Goal: Task Accomplishment & Management: Manage account settings

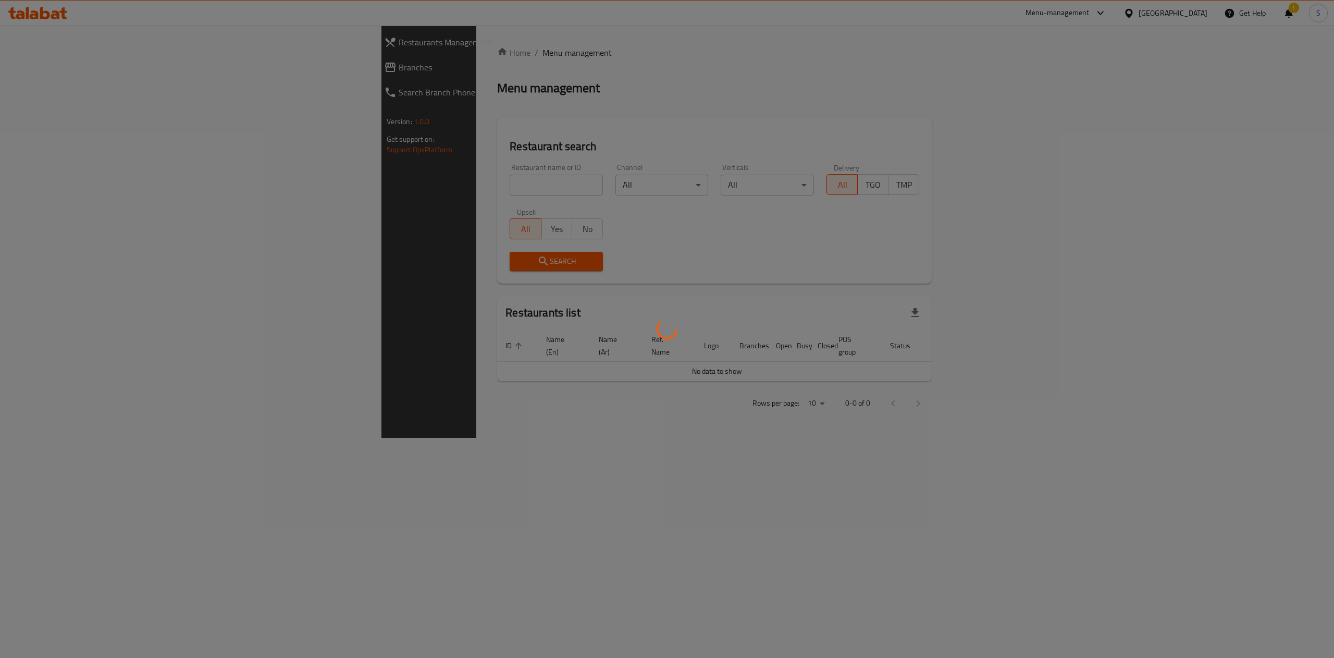
click at [395, 185] on div at bounding box center [667, 329] width 1334 height 658
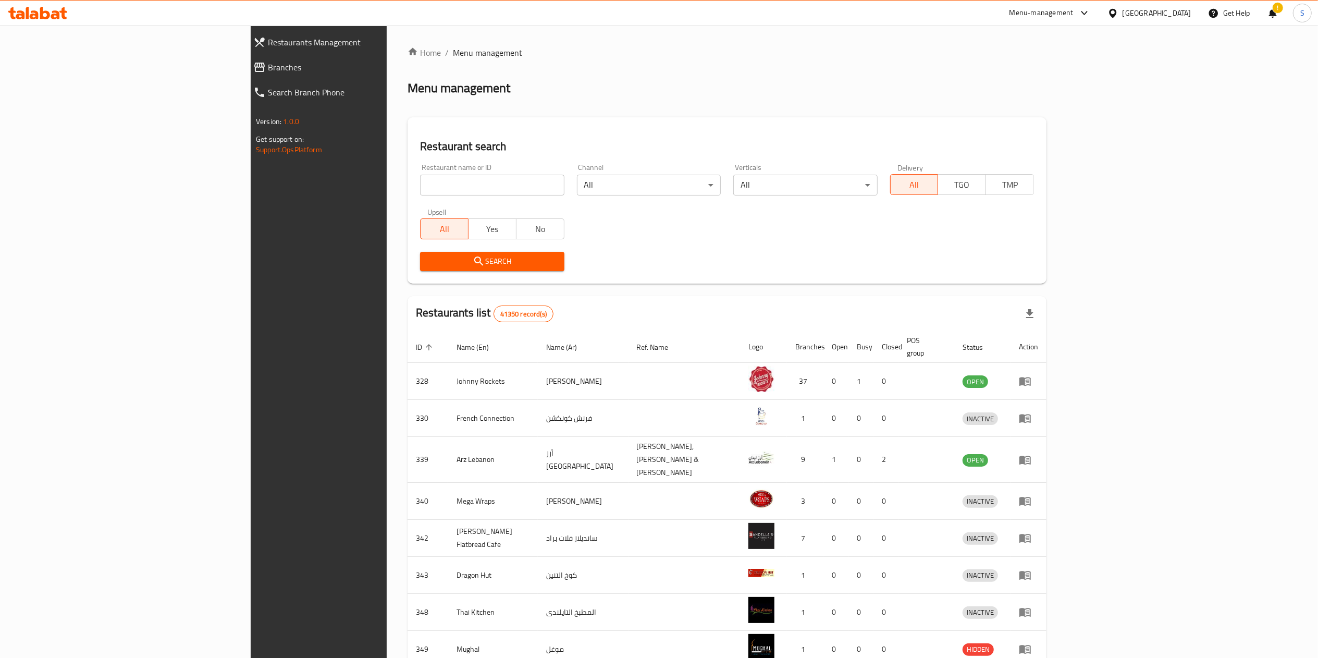
click at [420, 185] on input "search" at bounding box center [492, 185] width 144 height 21
type input "f"
type input "g"
type input "flamingo cookies"
click button "Search" at bounding box center [492, 261] width 144 height 19
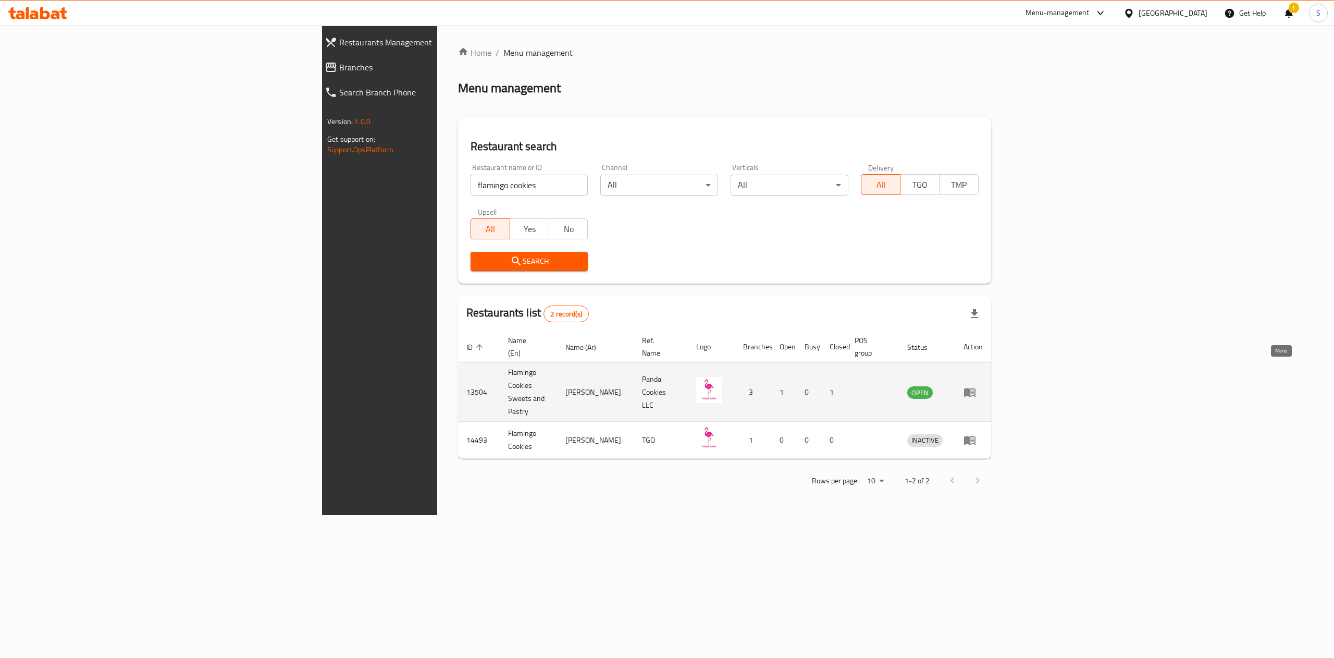
click at [975, 388] on icon "enhanced table" at bounding box center [969, 392] width 11 height 9
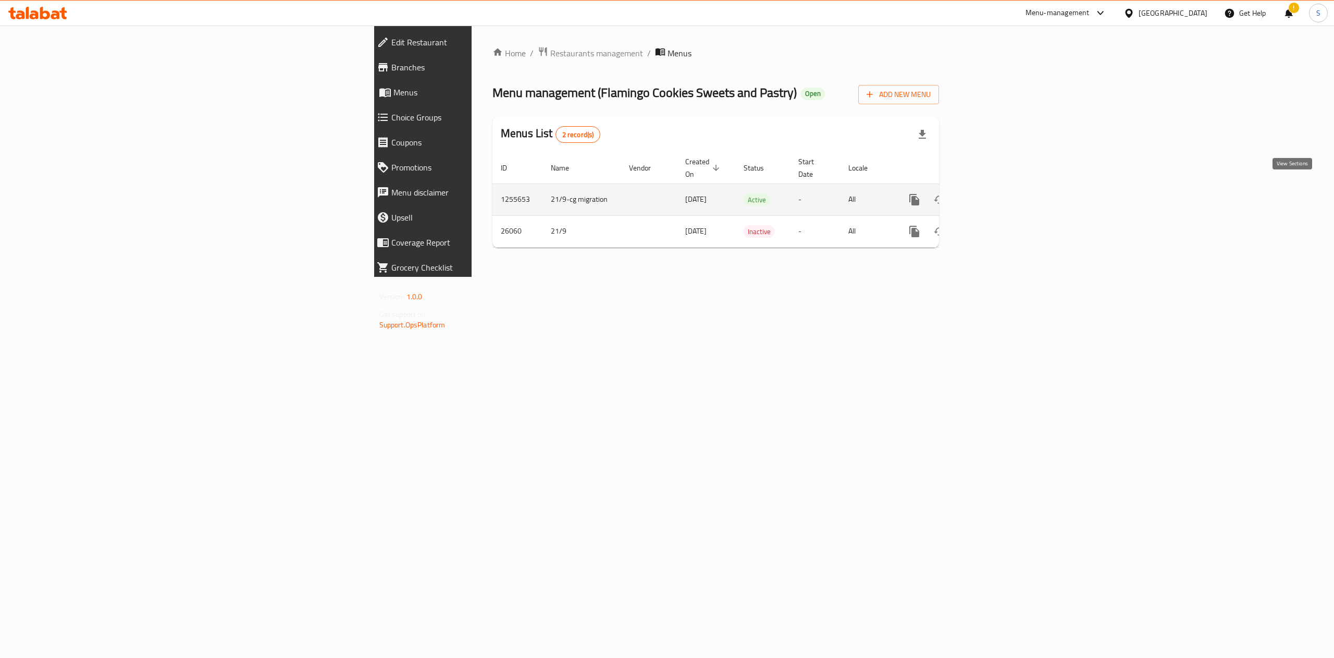
click at [996, 193] on icon "enhanced table" at bounding box center [989, 199] width 13 height 13
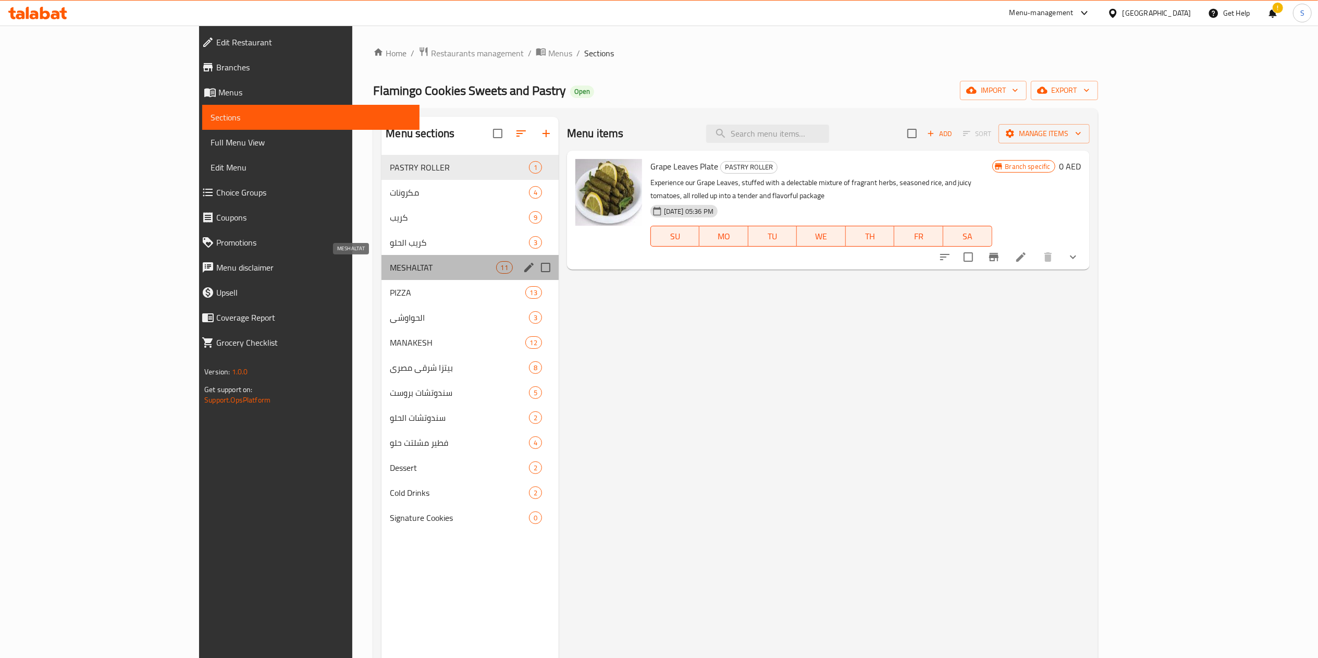
click at [390, 268] on span "MESHALTAT" at bounding box center [443, 267] width 106 height 13
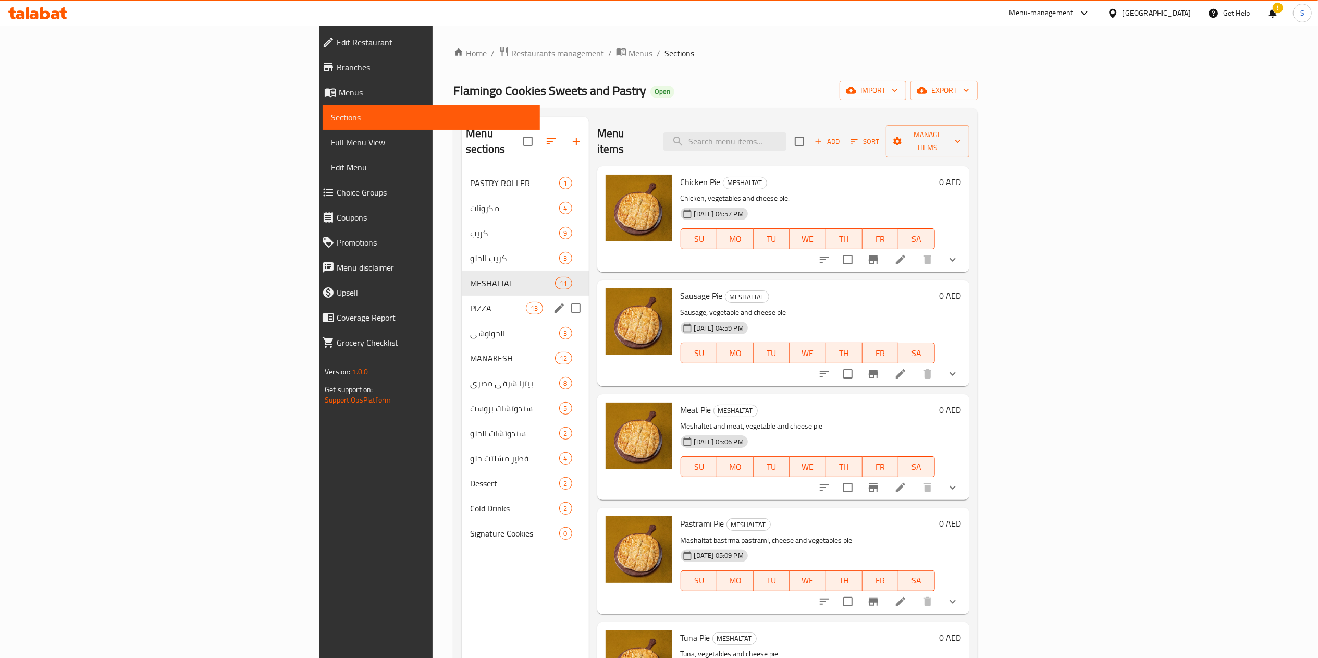
click at [470, 302] on span "PIZZA" at bounding box center [498, 308] width 56 height 13
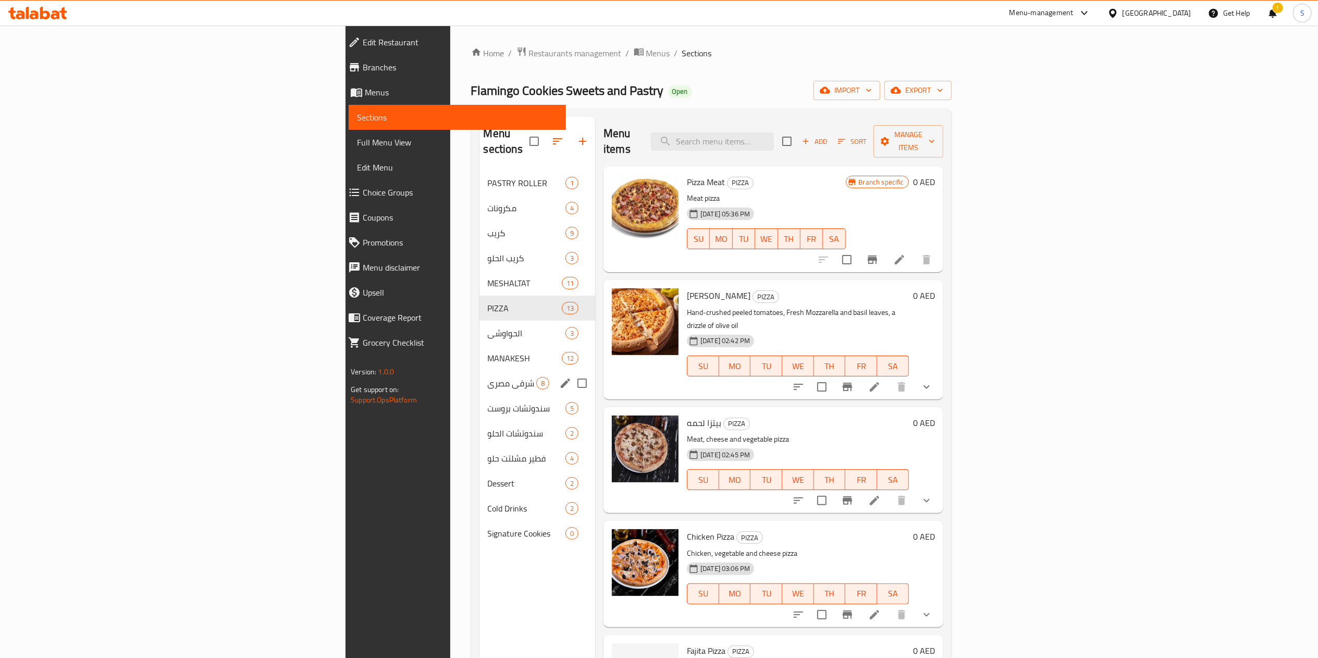
click at [488, 377] on span "بيتزا شرقي مصري" at bounding box center [512, 383] width 48 height 13
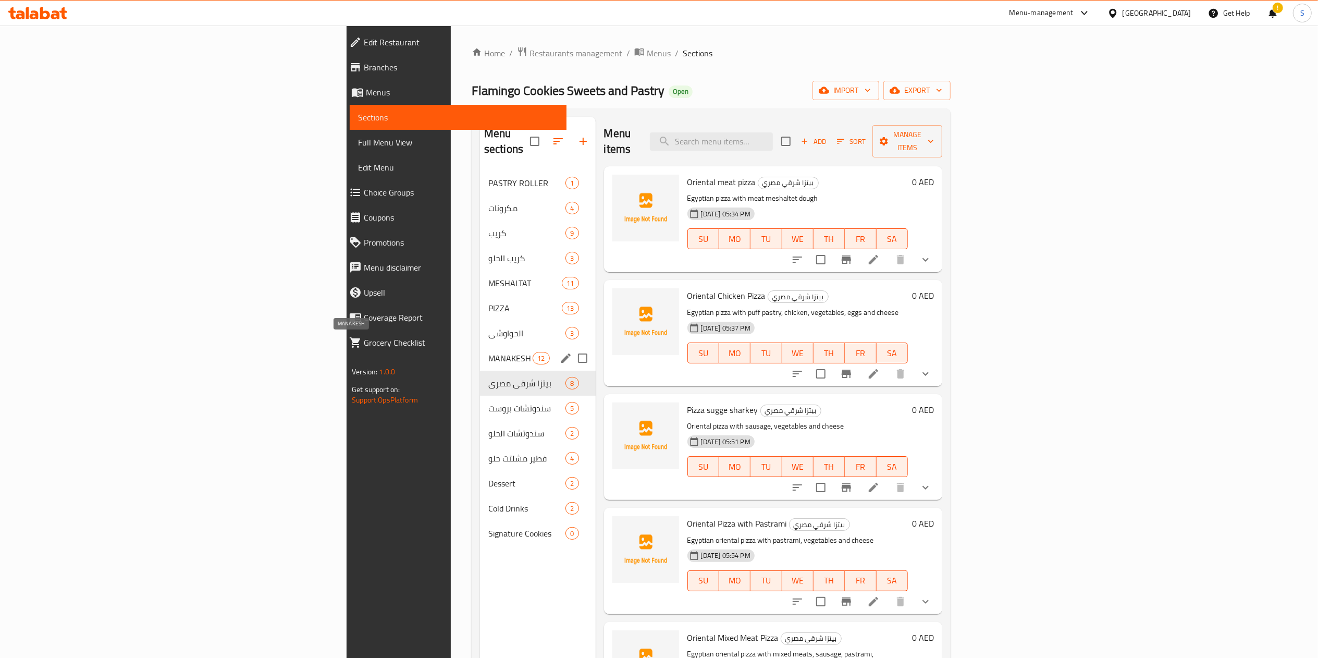
click at [480, 345] on div "MANAKESH 12" at bounding box center [538, 357] width 116 height 25
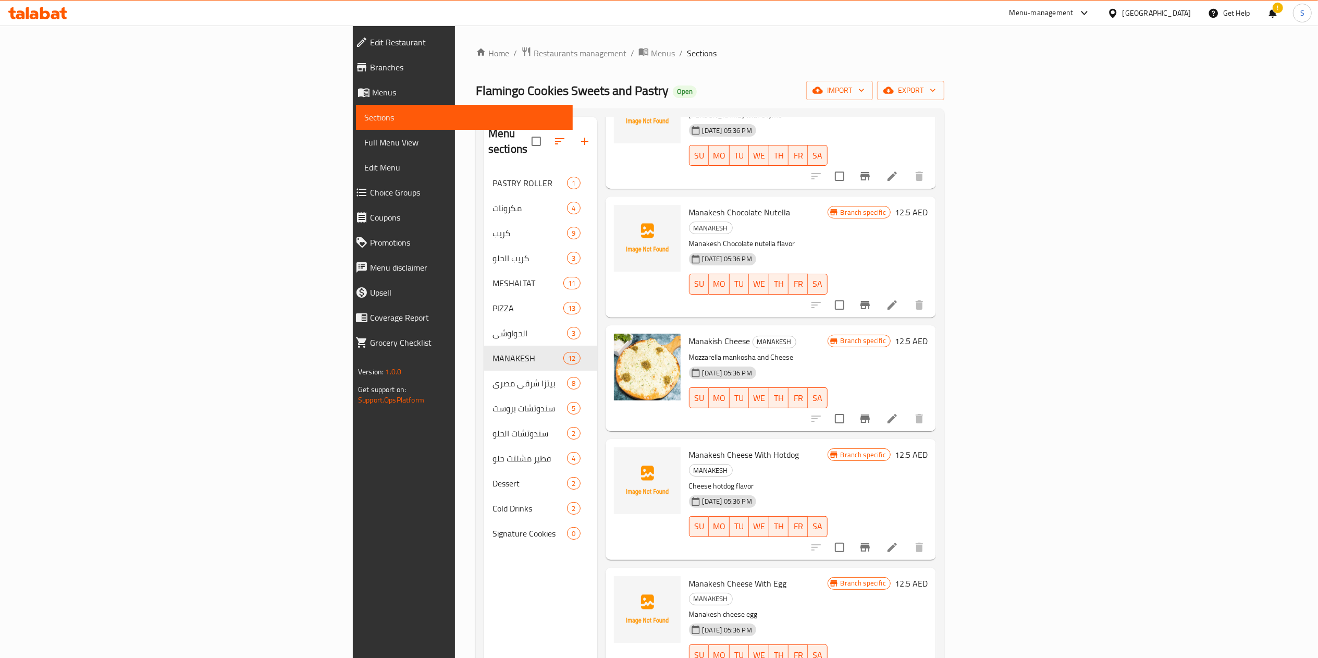
scroll to position [734, 0]
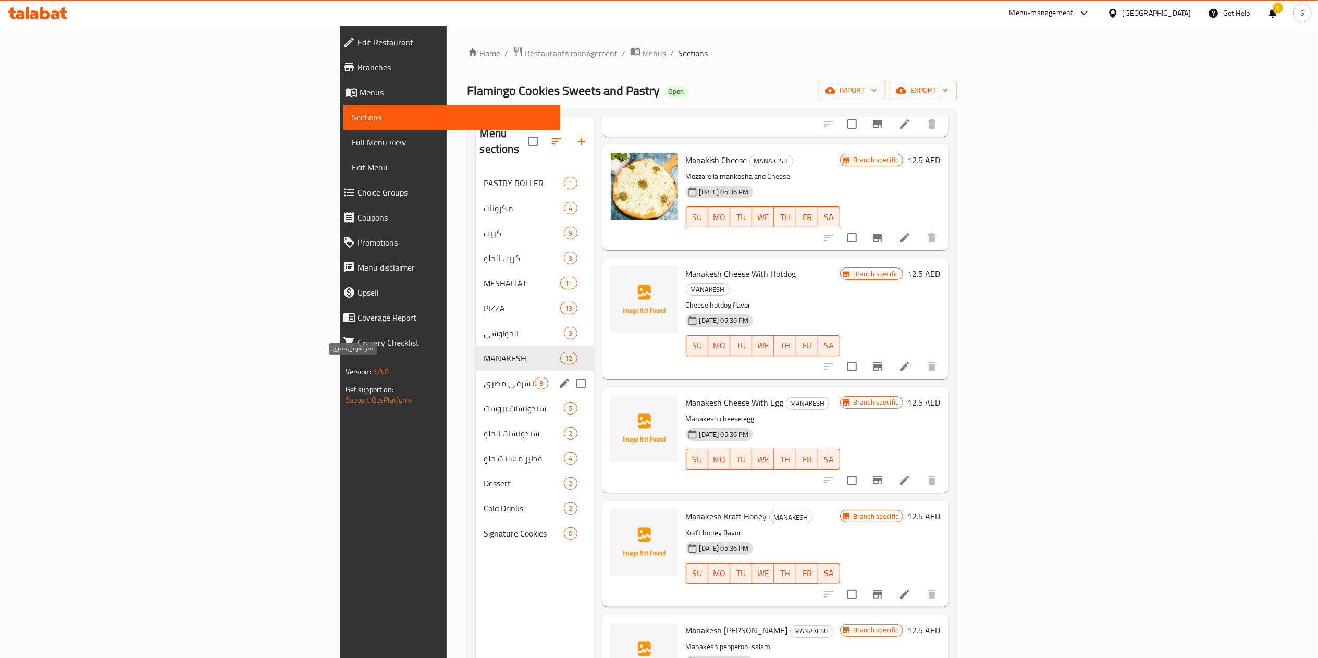
click at [484, 377] on span "بيتزا شرقي مصري" at bounding box center [509, 383] width 51 height 13
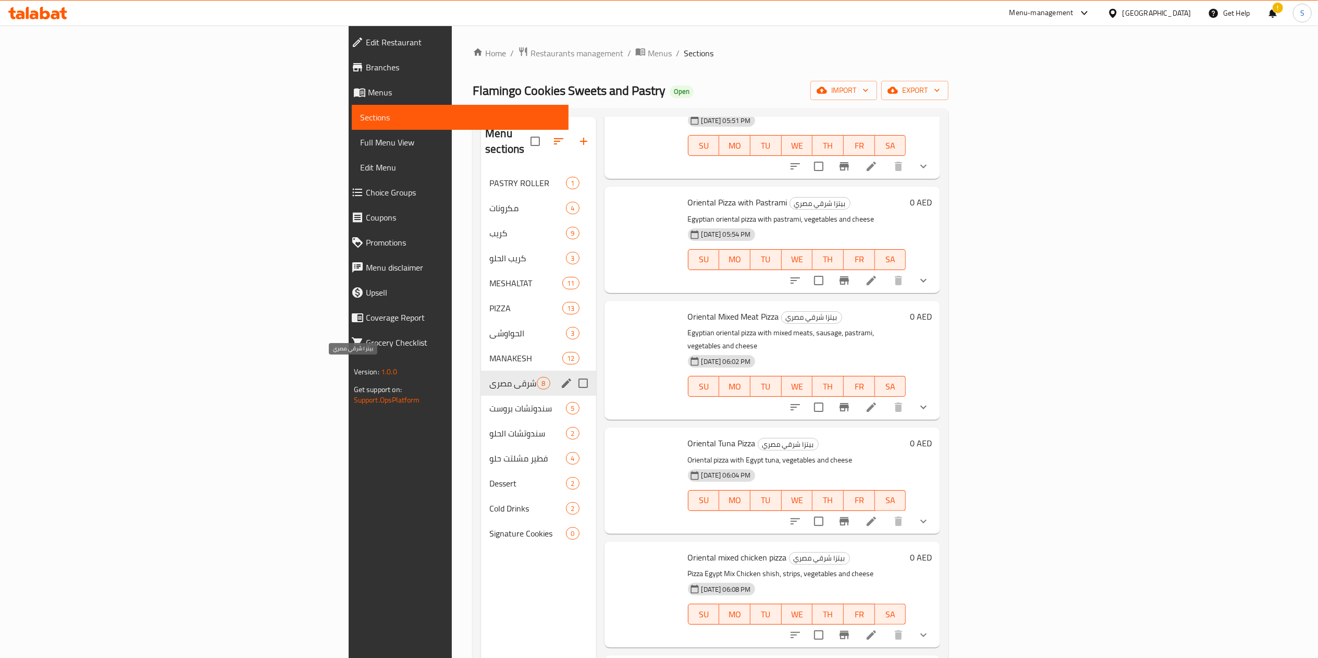
scroll to position [278, 0]
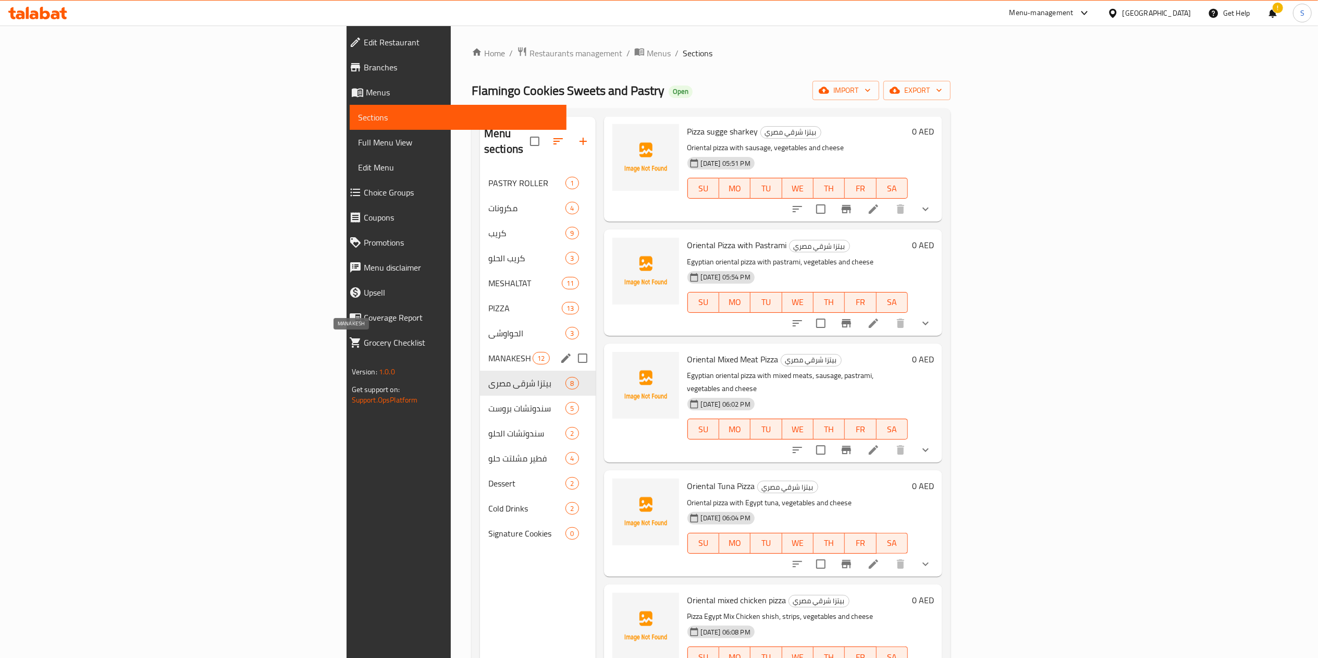
click at [488, 352] on span "MANAKESH" at bounding box center [510, 358] width 44 height 13
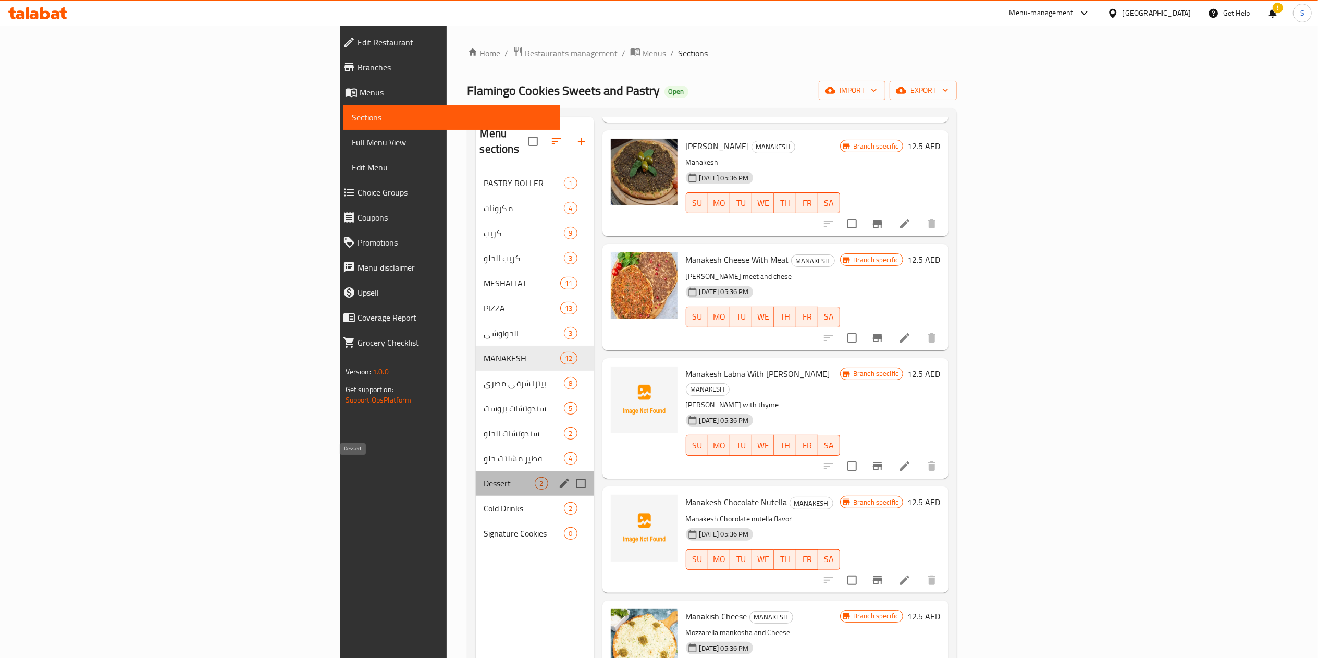
click at [484, 477] on span "Dessert" at bounding box center [509, 483] width 51 height 13
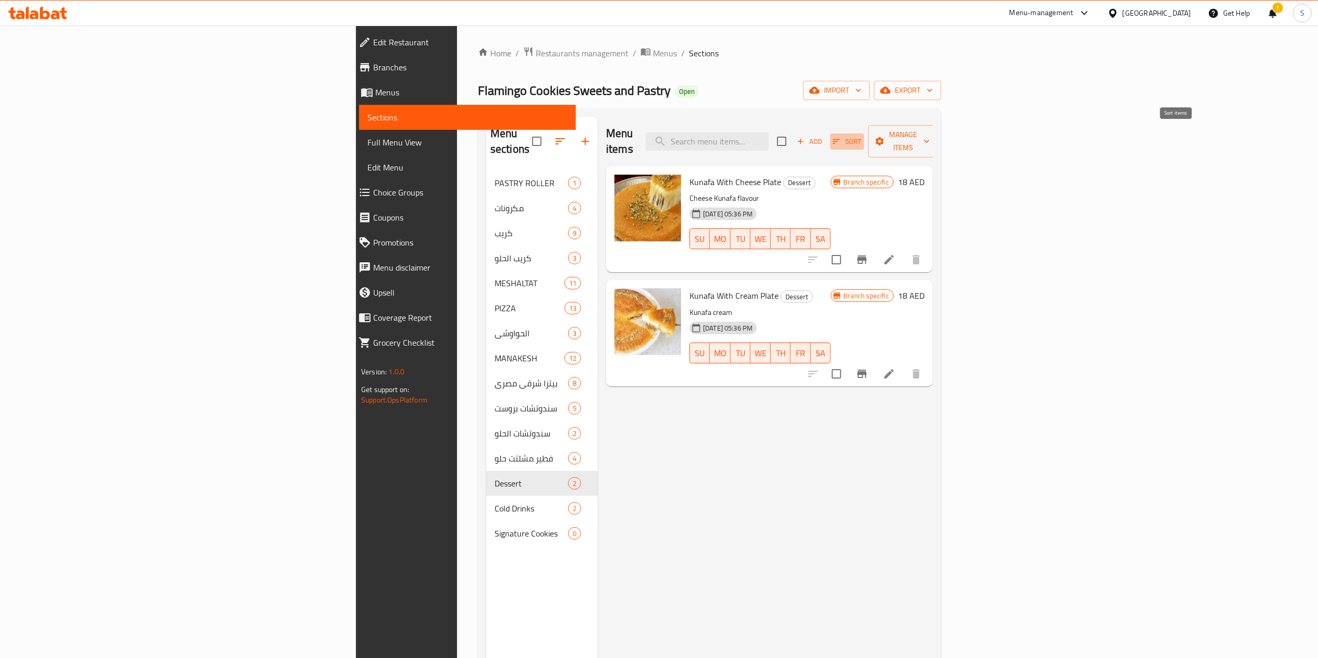
click at [861, 135] on span "Sort" at bounding box center [847, 141] width 29 height 12
click at [554, 135] on icon "button" at bounding box center [560, 141] width 13 height 13
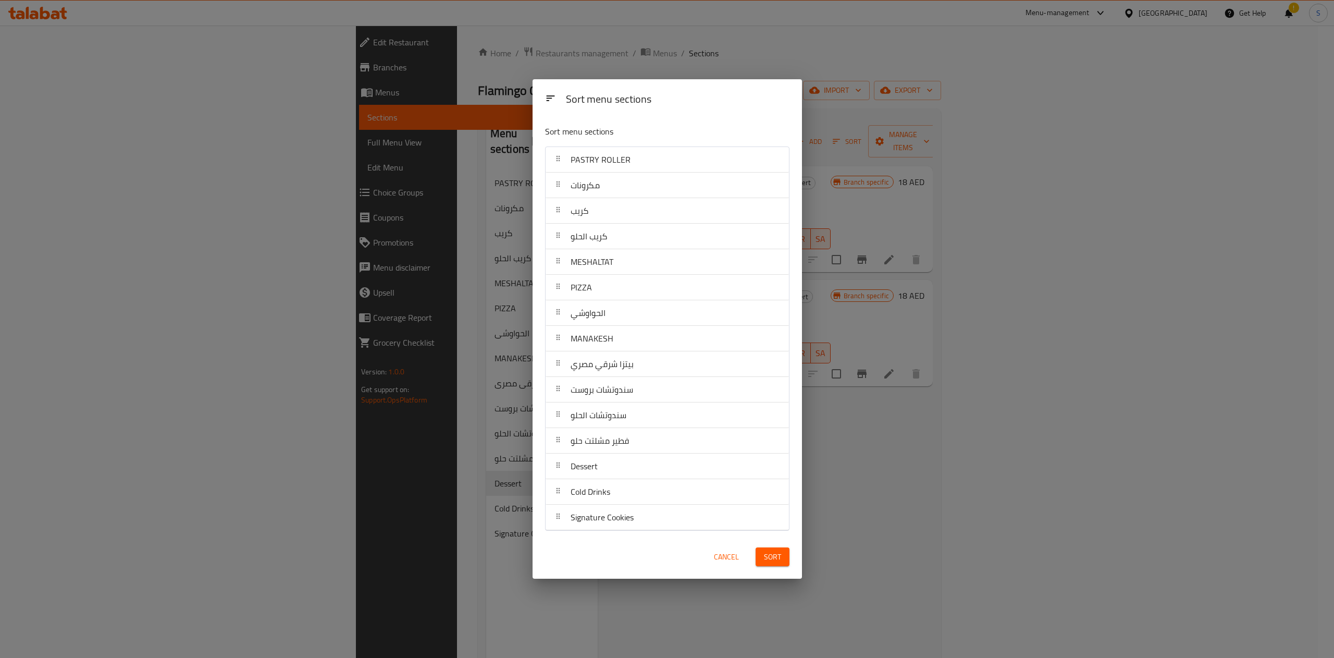
click at [744, 66] on div "Sort menu sections Sort menu sections PASTRY ROLLER مكرونات كريب كريب الحلو MES…" at bounding box center [667, 329] width 1334 height 658
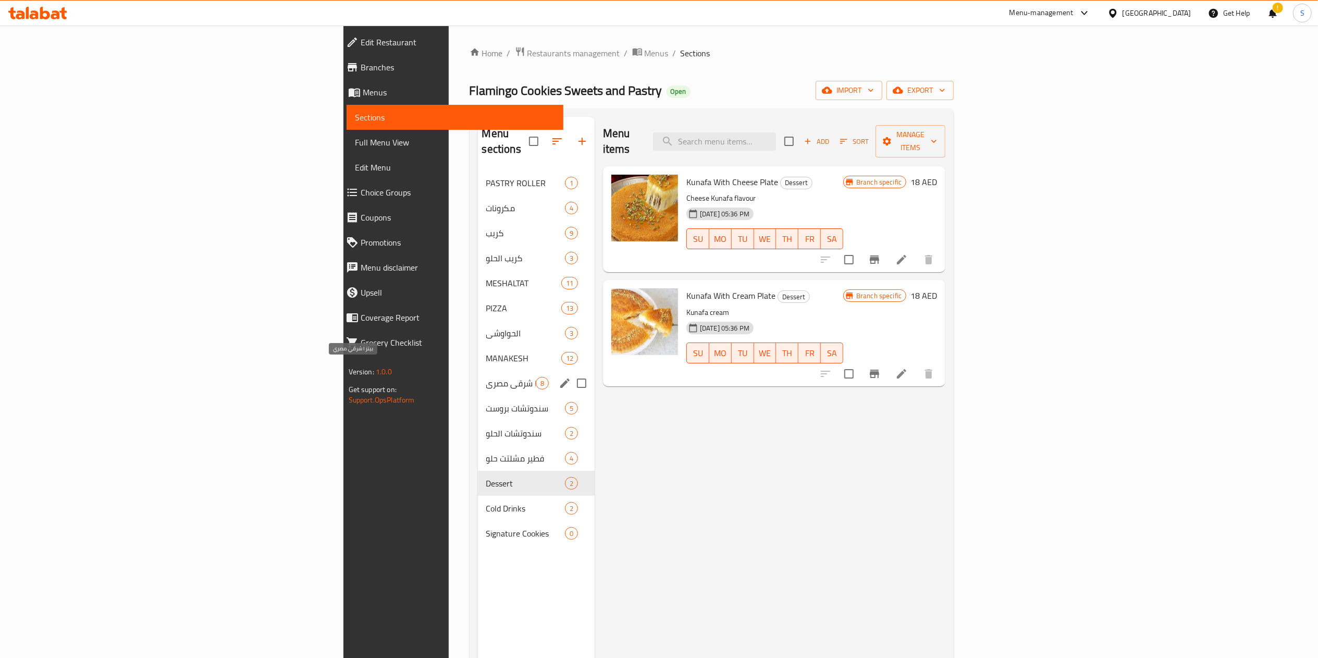
click at [486, 377] on span "بيتزا شرقي مصري" at bounding box center [511, 383] width 50 height 13
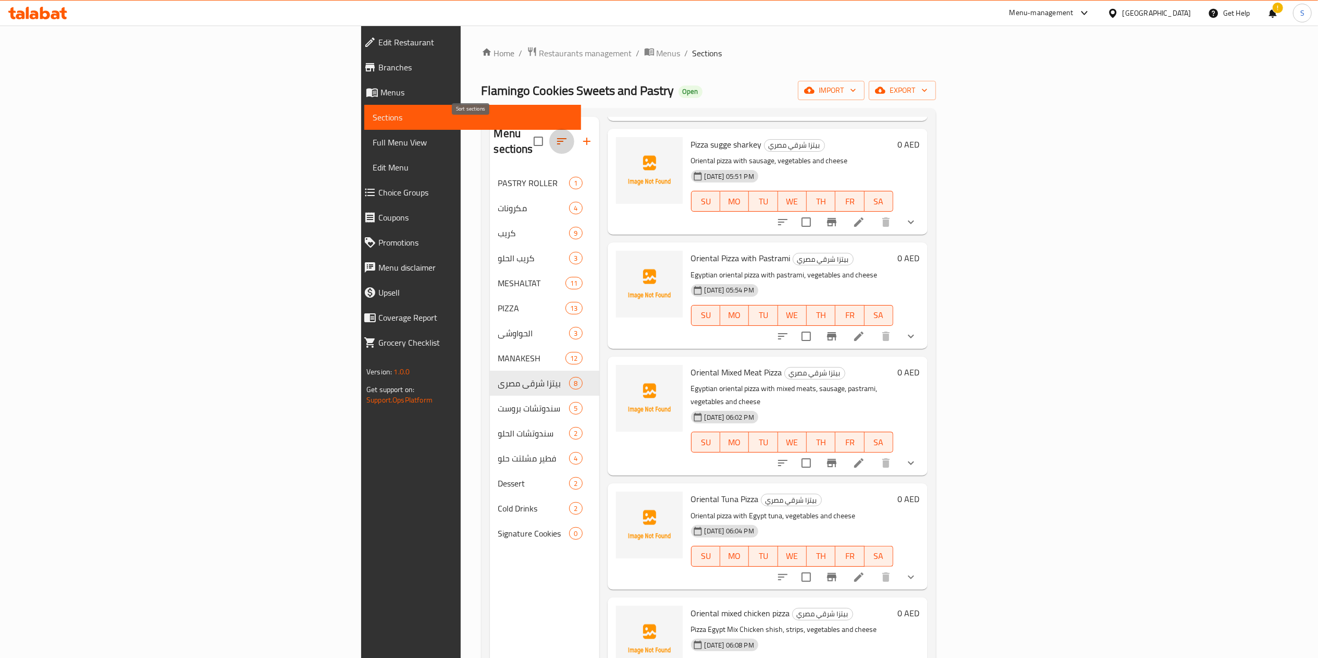
click at [555, 135] on icon "button" at bounding box center [561, 141] width 13 height 13
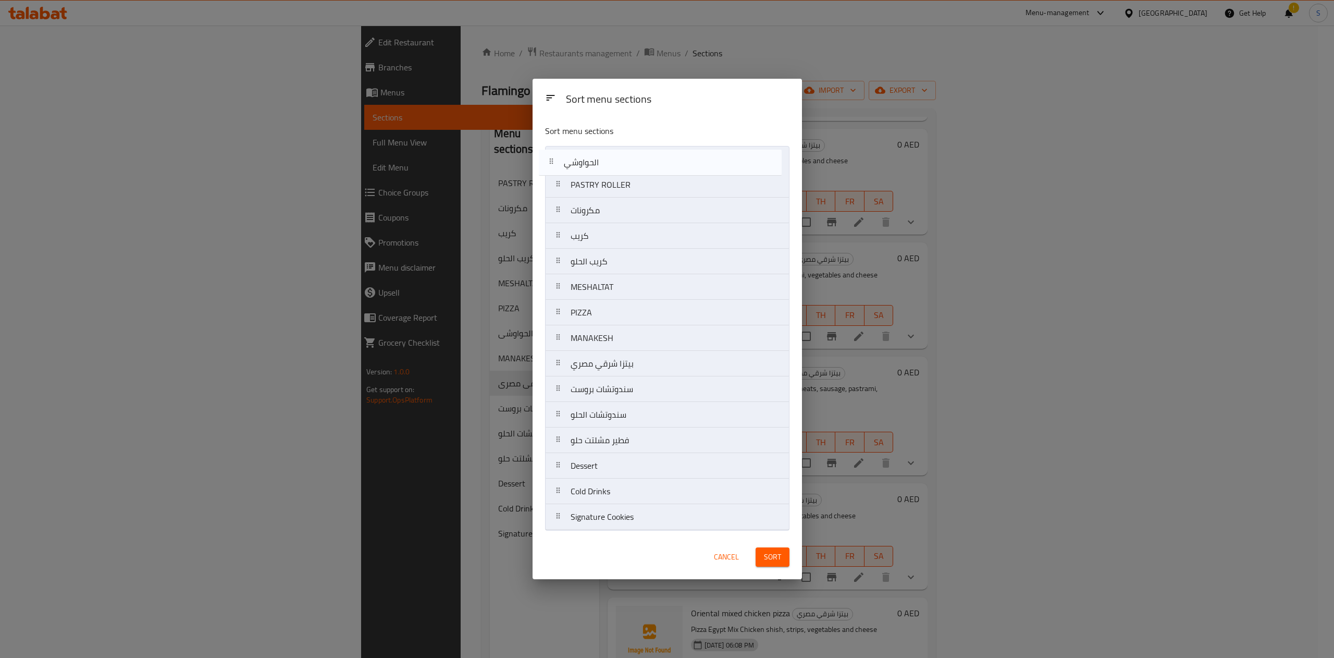
drag, startPoint x: 564, startPoint y: 301, endPoint x: 557, endPoint y: 147, distance: 153.9
click at [557, 147] on nav "PASTRY ROLLER مكرونات كريب كريب الحلو MESHALTAT PIZZA الحواوشي MANAKESH بيتزا ش…" at bounding box center [667, 338] width 244 height 384
drag, startPoint x: 616, startPoint y: 475, endPoint x: 607, endPoint y: 149, distance: 326.3
click at [607, 149] on nav "الحواوشي PASTRY ROLLER مكرونات كريب كريب الحلو MESHALTAT PIZZA MANAKESH بيتزا ش…" at bounding box center [667, 338] width 244 height 384
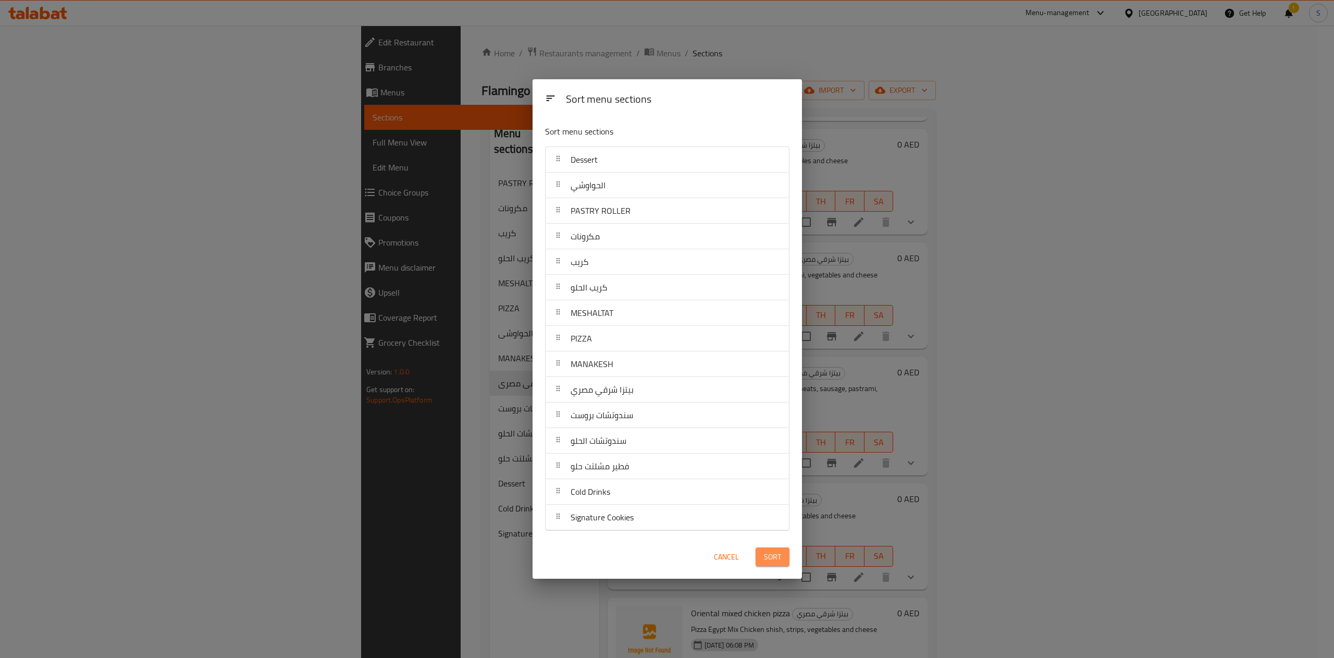
click at [764, 559] on span "Sort" at bounding box center [772, 556] width 17 height 13
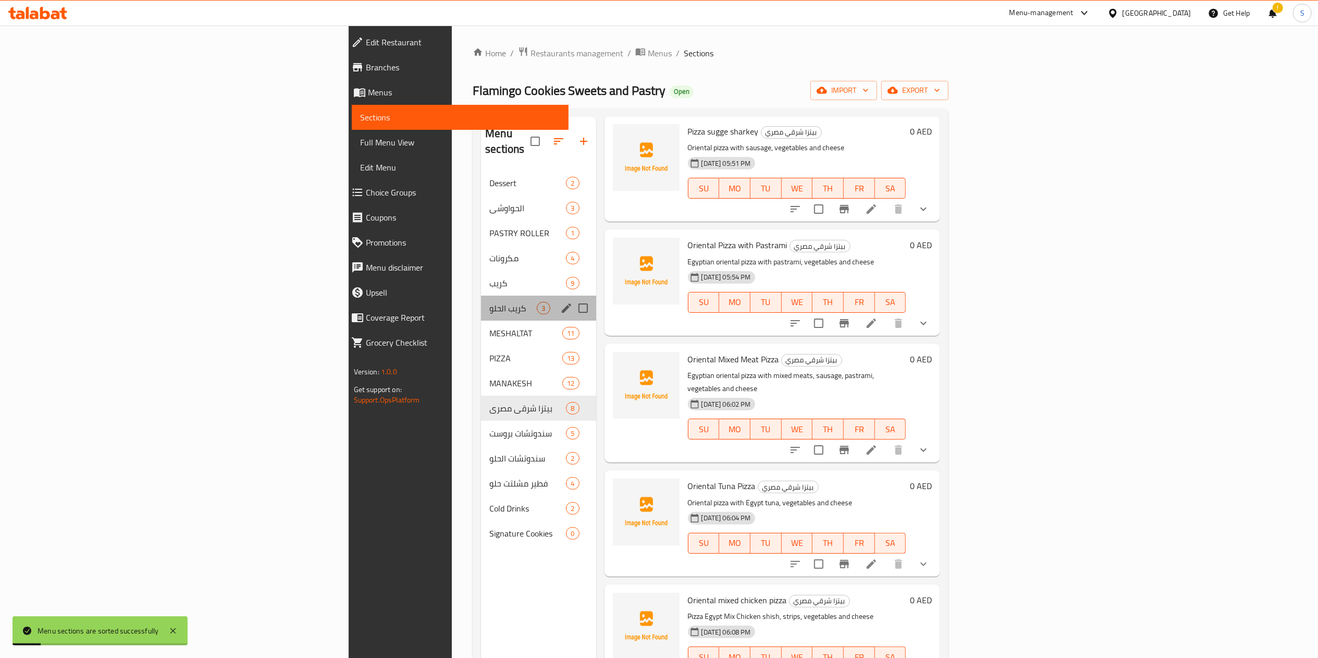
drag, startPoint x: 377, startPoint y: 302, endPoint x: 288, endPoint y: 285, distance: 90.7
click at [481, 295] on div "كريب الحلو 3" at bounding box center [538, 307] width 115 height 25
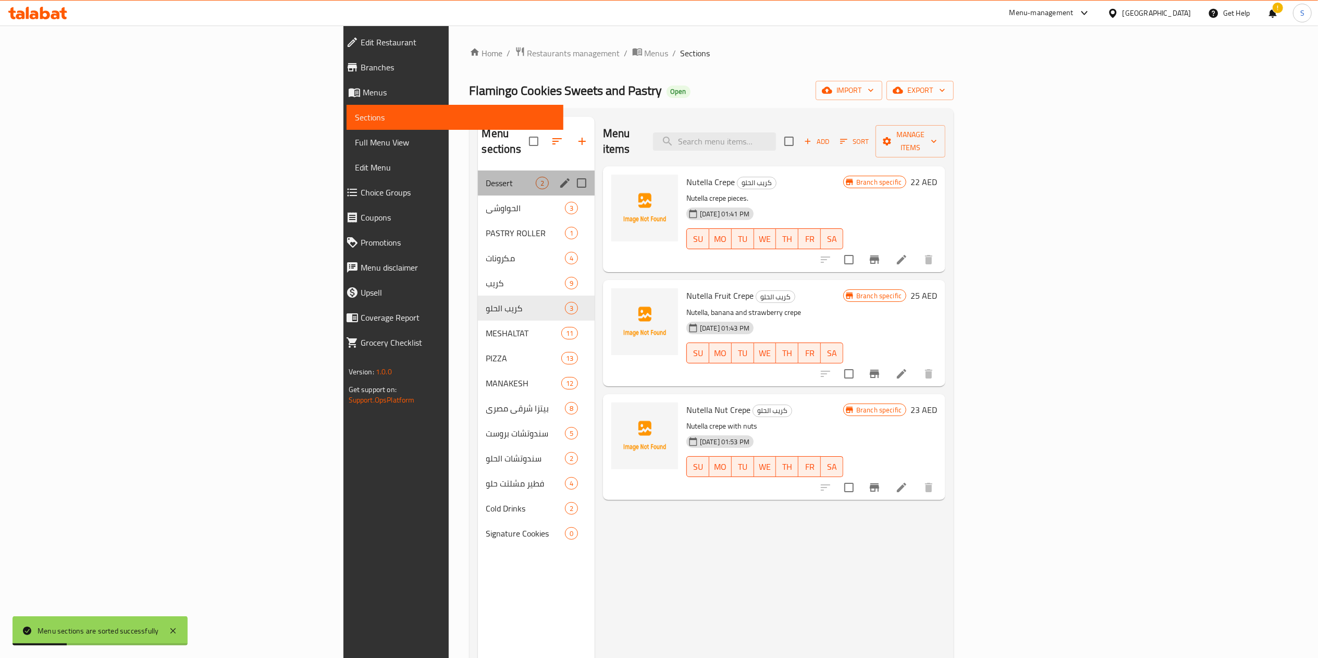
click at [478, 170] on div "Dessert 2" at bounding box center [536, 182] width 117 height 25
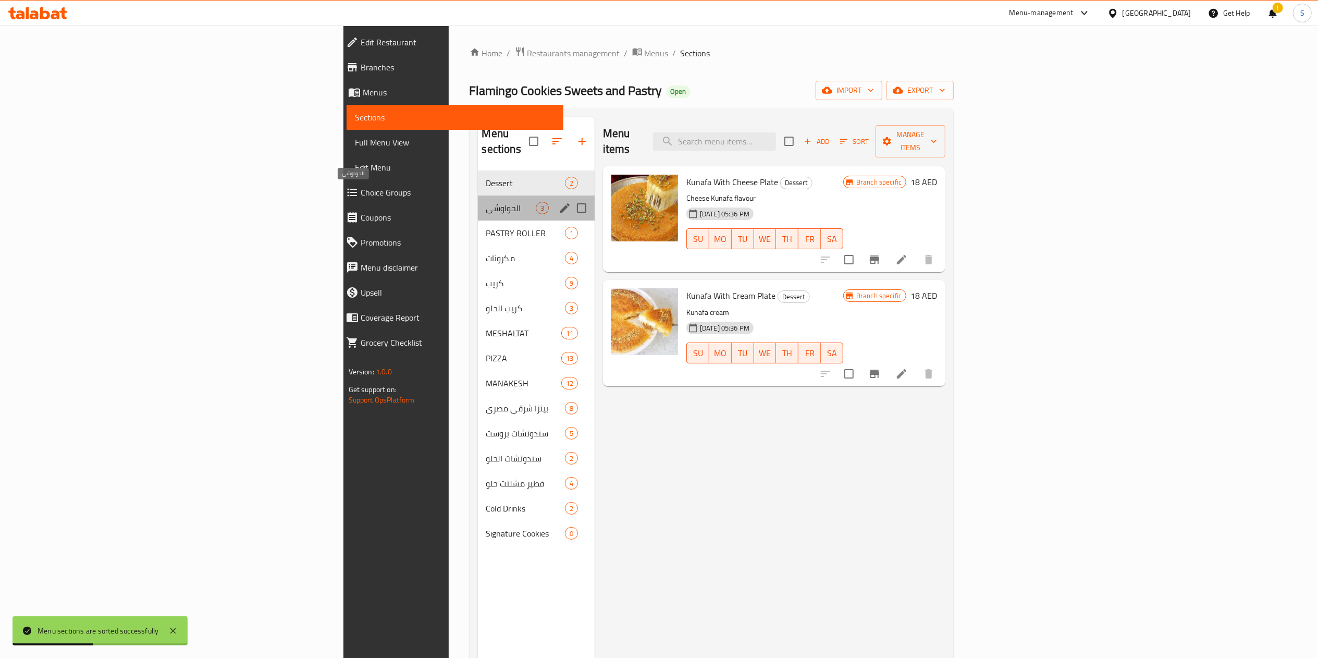
click at [486, 202] on span "الحواوشي" at bounding box center [511, 208] width 50 height 13
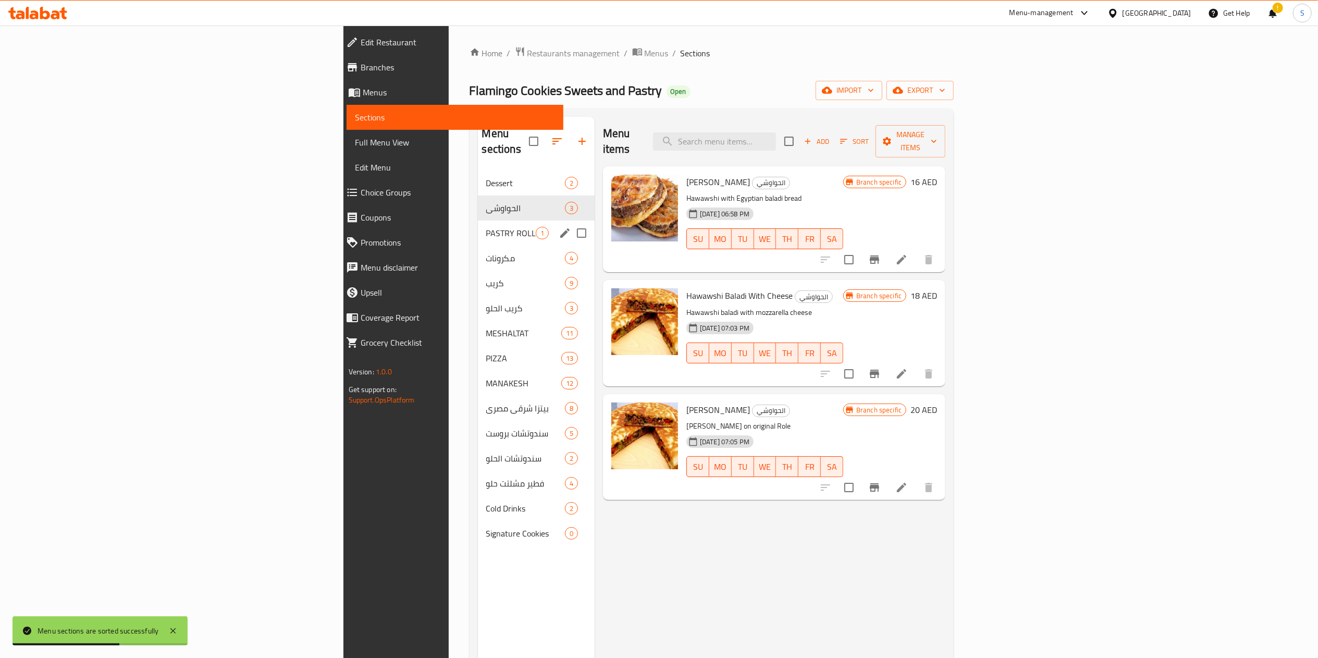
click at [486, 227] on span "PASTRY ROLLER" at bounding box center [511, 233] width 50 height 13
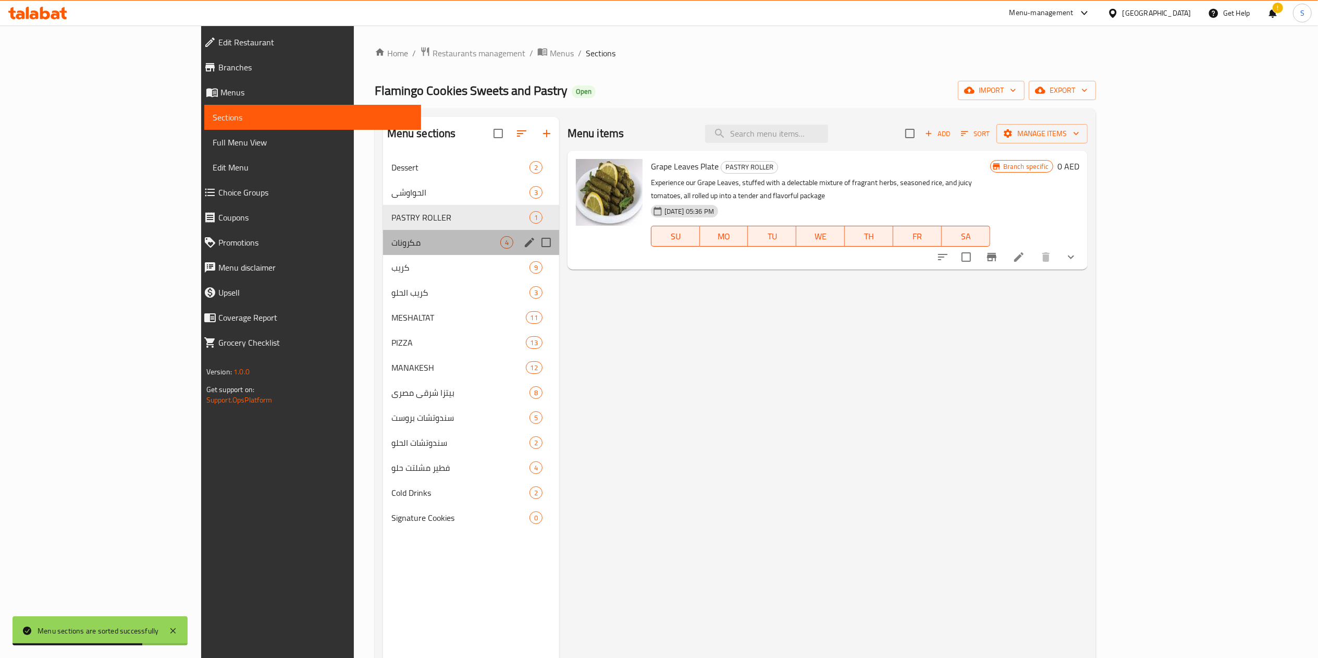
click at [383, 235] on div "مكرونات 4" at bounding box center [471, 242] width 176 height 25
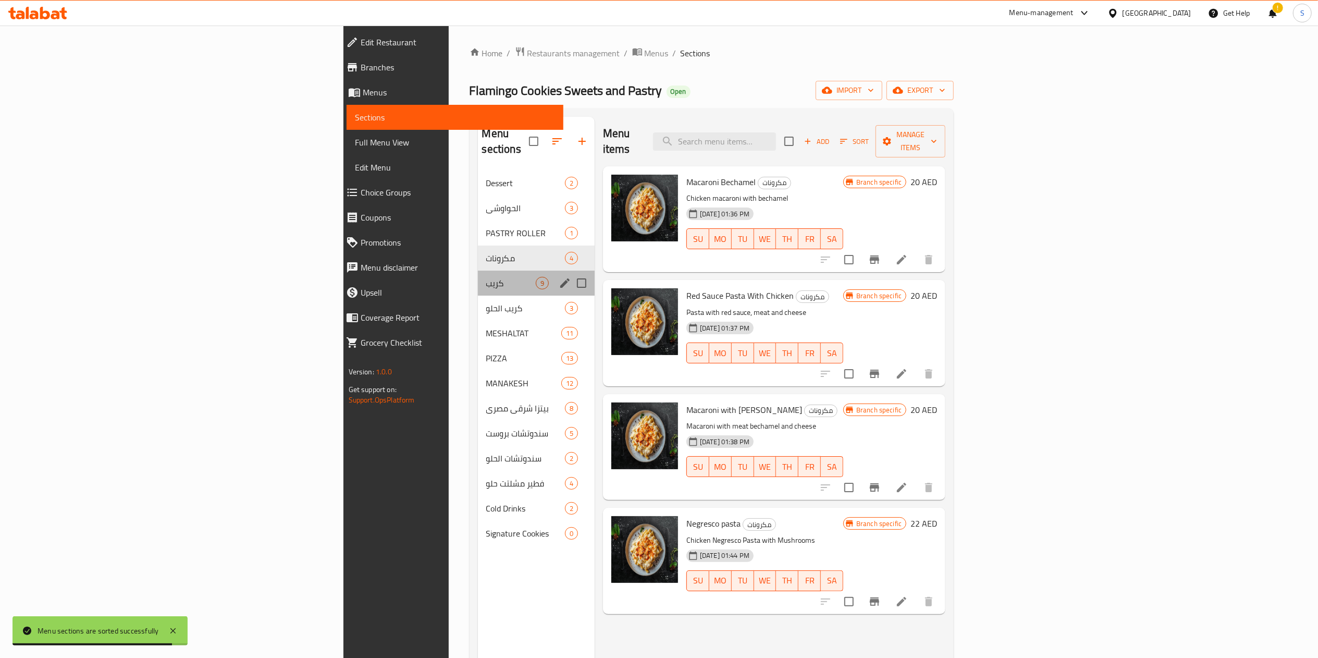
click at [478, 277] on div "كريب 9" at bounding box center [536, 282] width 117 height 25
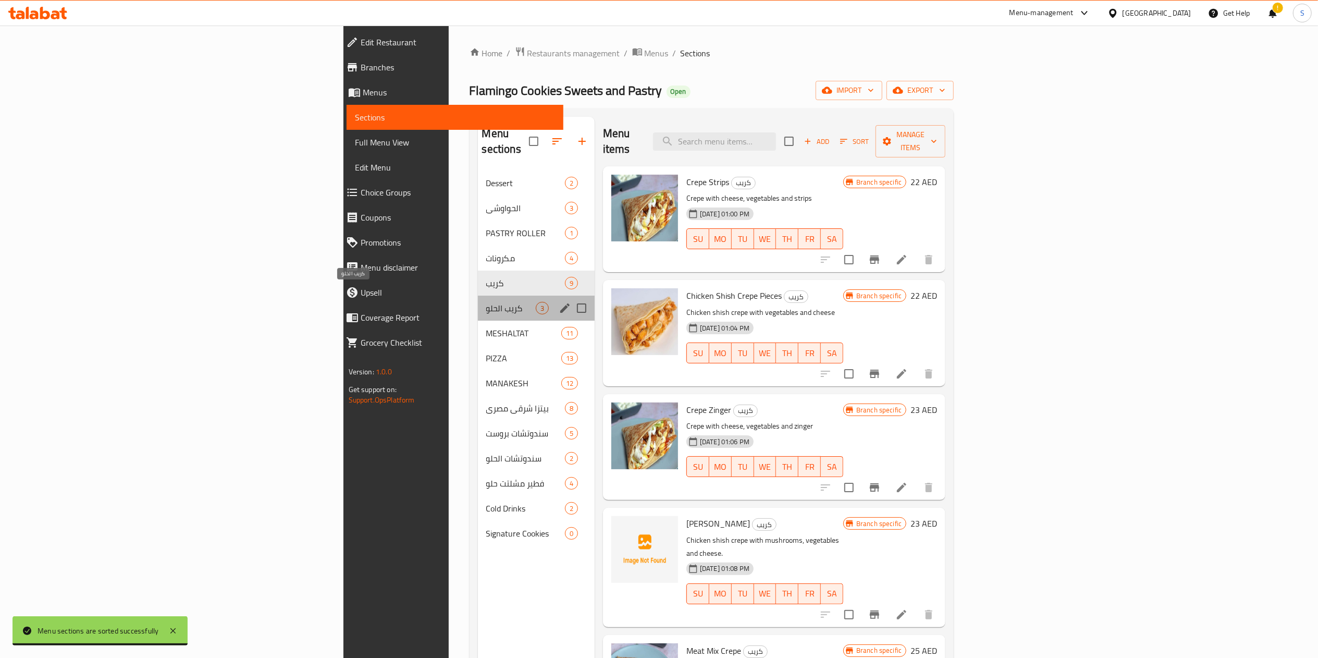
click at [486, 302] on span "كريب الحلو" at bounding box center [511, 308] width 50 height 13
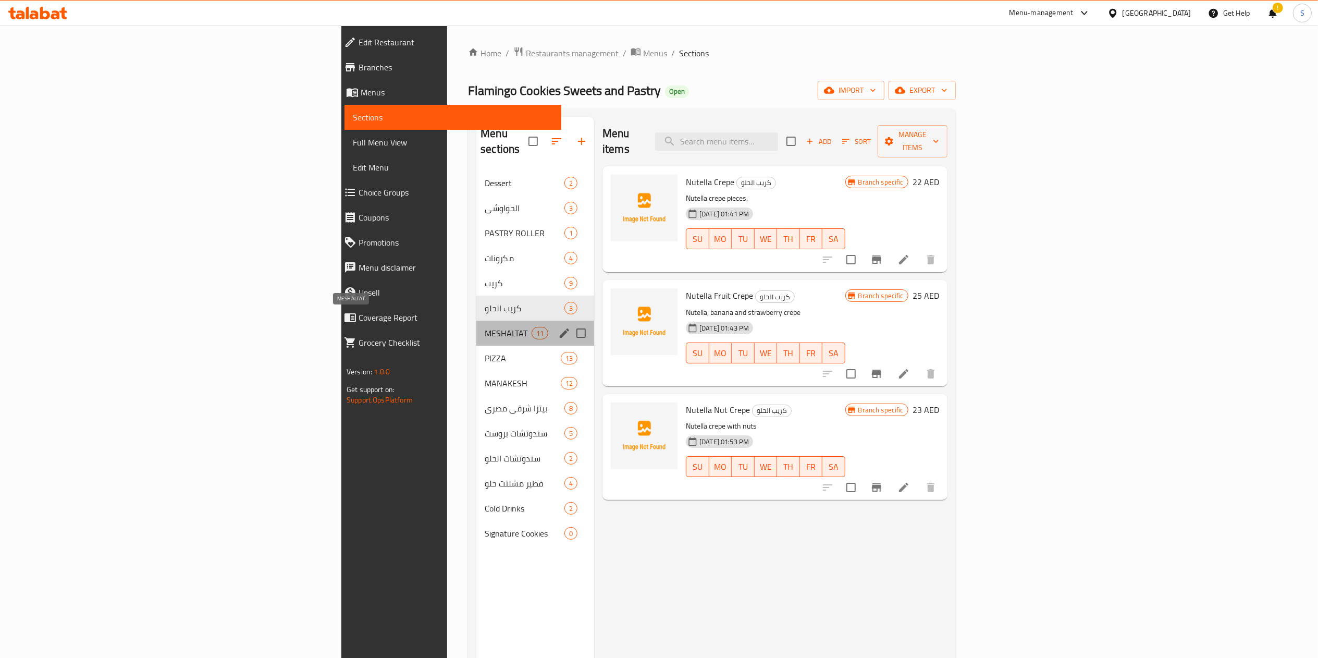
click at [485, 327] on span "MESHALTAT" at bounding box center [508, 333] width 47 height 13
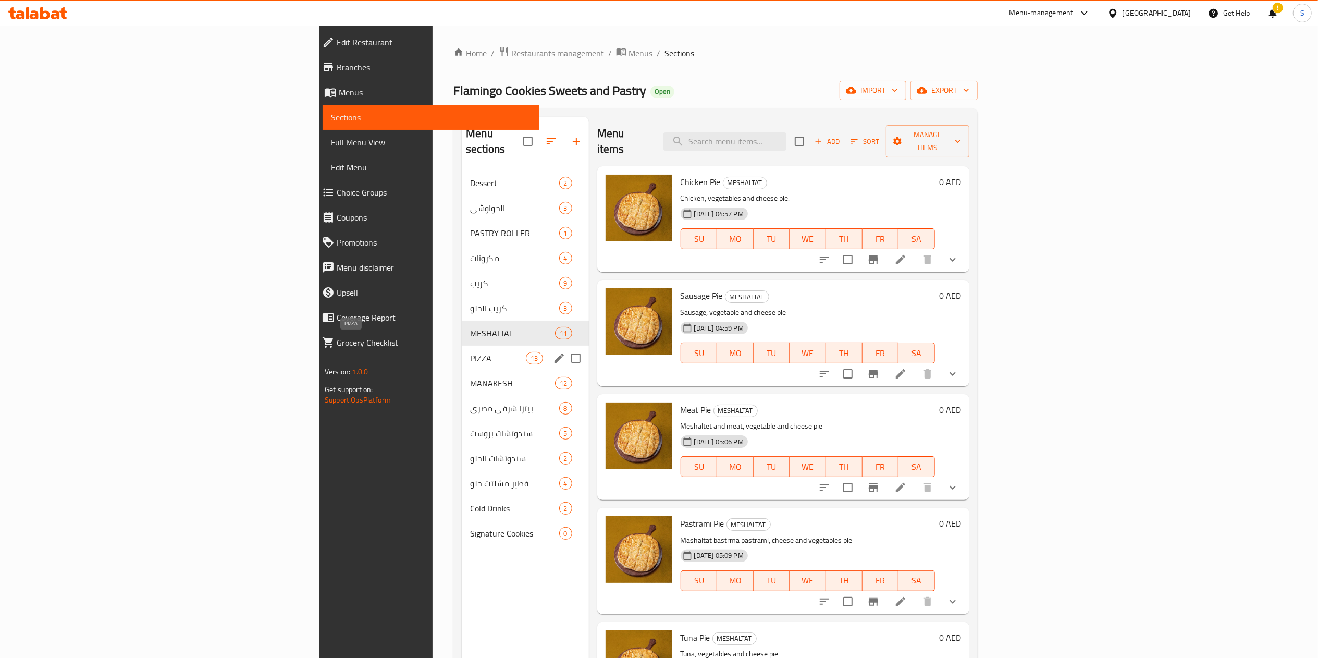
click at [470, 352] on span "PIZZA" at bounding box center [498, 358] width 56 height 13
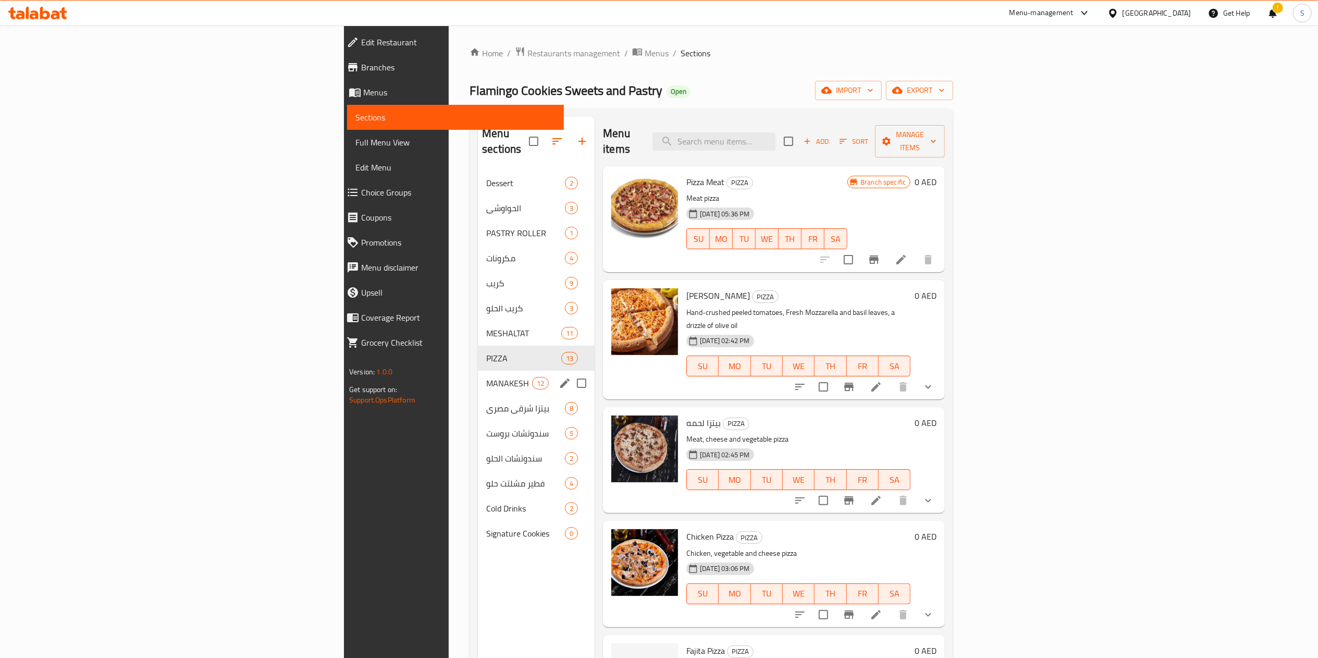
click at [478, 370] on div "MANAKESH 12" at bounding box center [536, 382] width 117 height 25
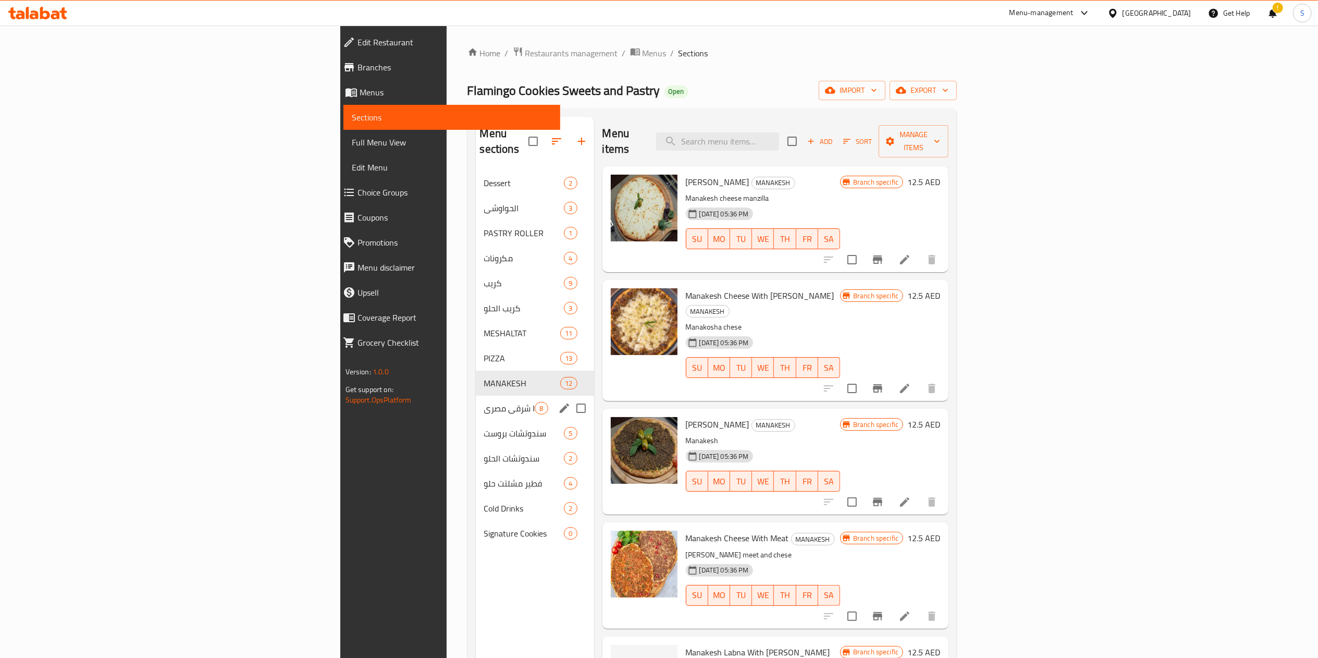
click at [476, 395] on div "بيتزا شرقي مصري 8" at bounding box center [535, 407] width 118 height 25
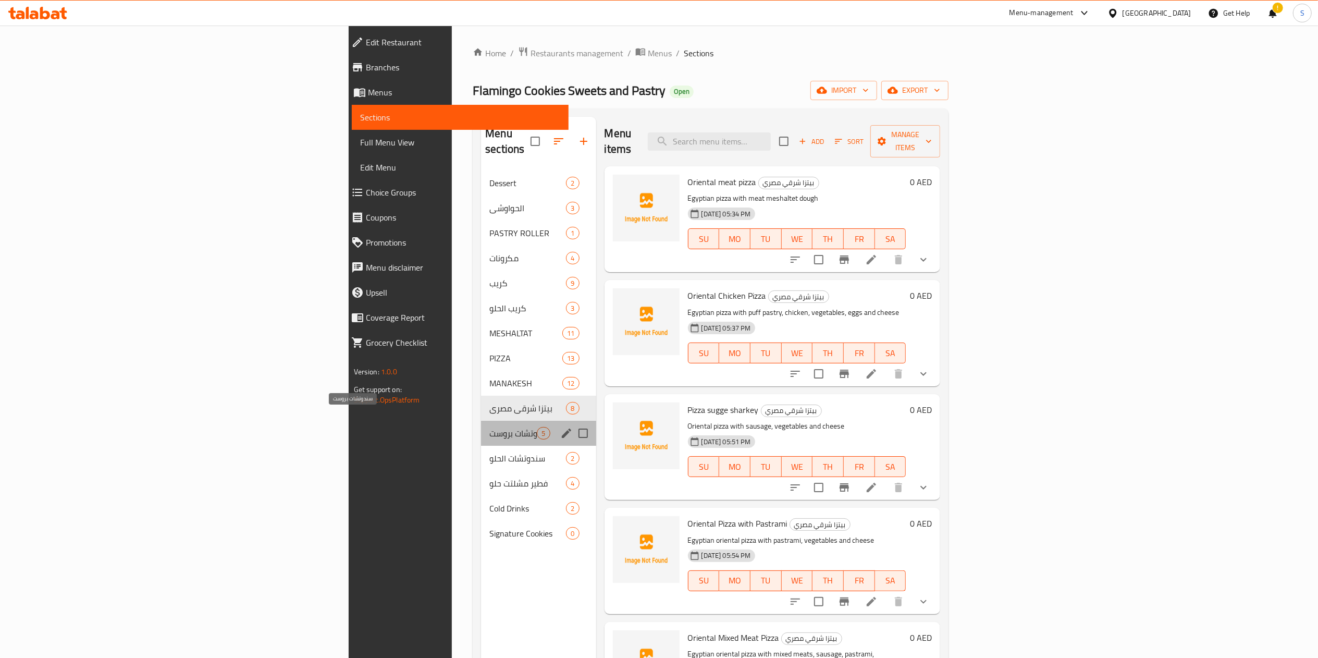
click at [489, 427] on span "سندوتشات بروست" at bounding box center [512, 433] width 47 height 13
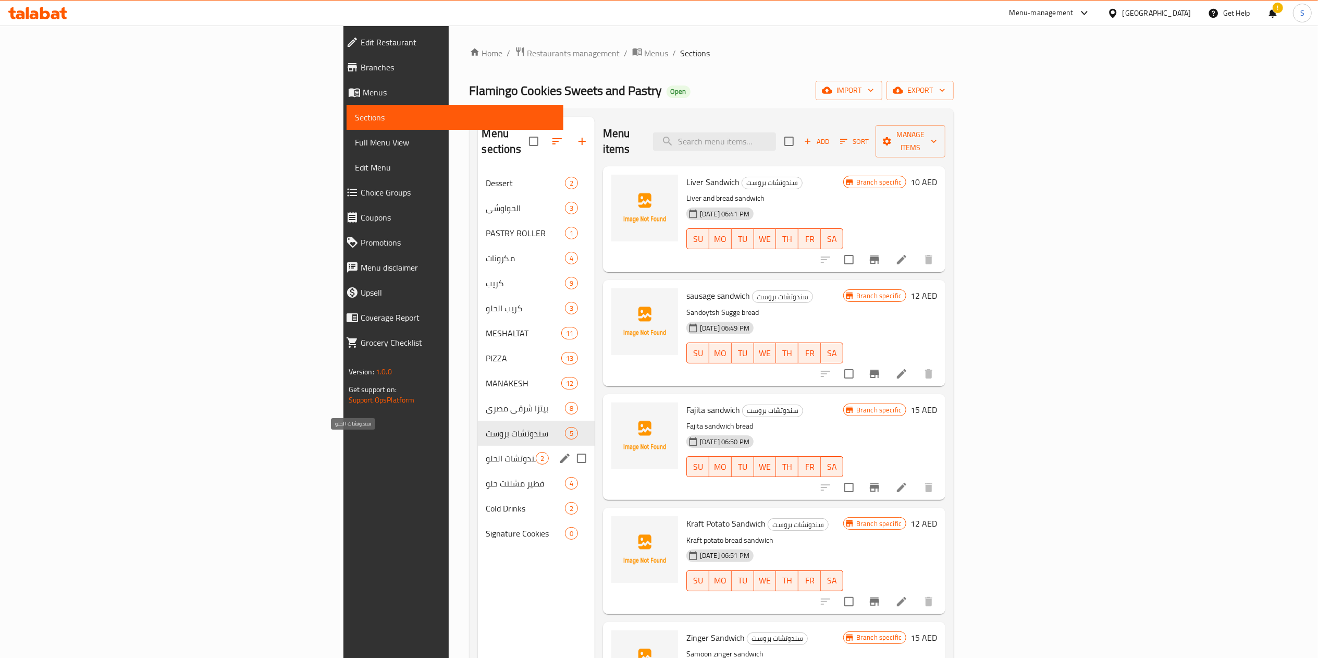
click at [486, 452] on span "سندوتشات الحلو" at bounding box center [511, 458] width 50 height 13
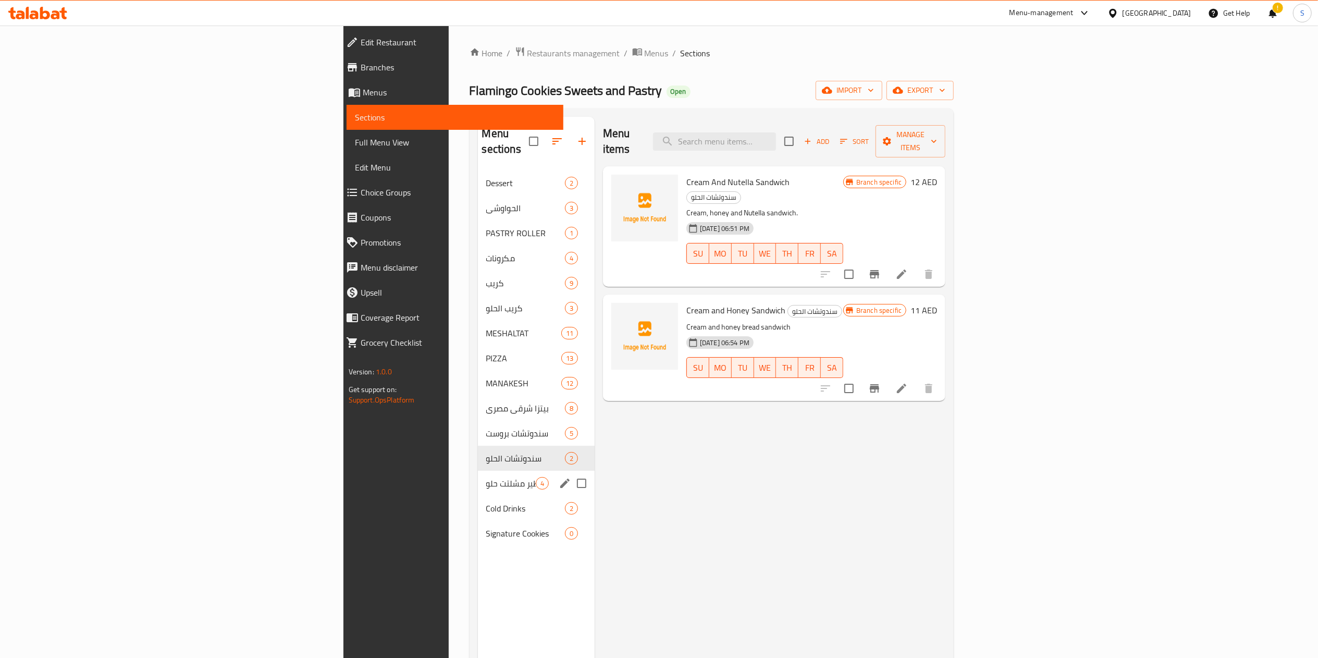
click at [478, 496] on div "Cold Drinks 2" at bounding box center [536, 508] width 117 height 25
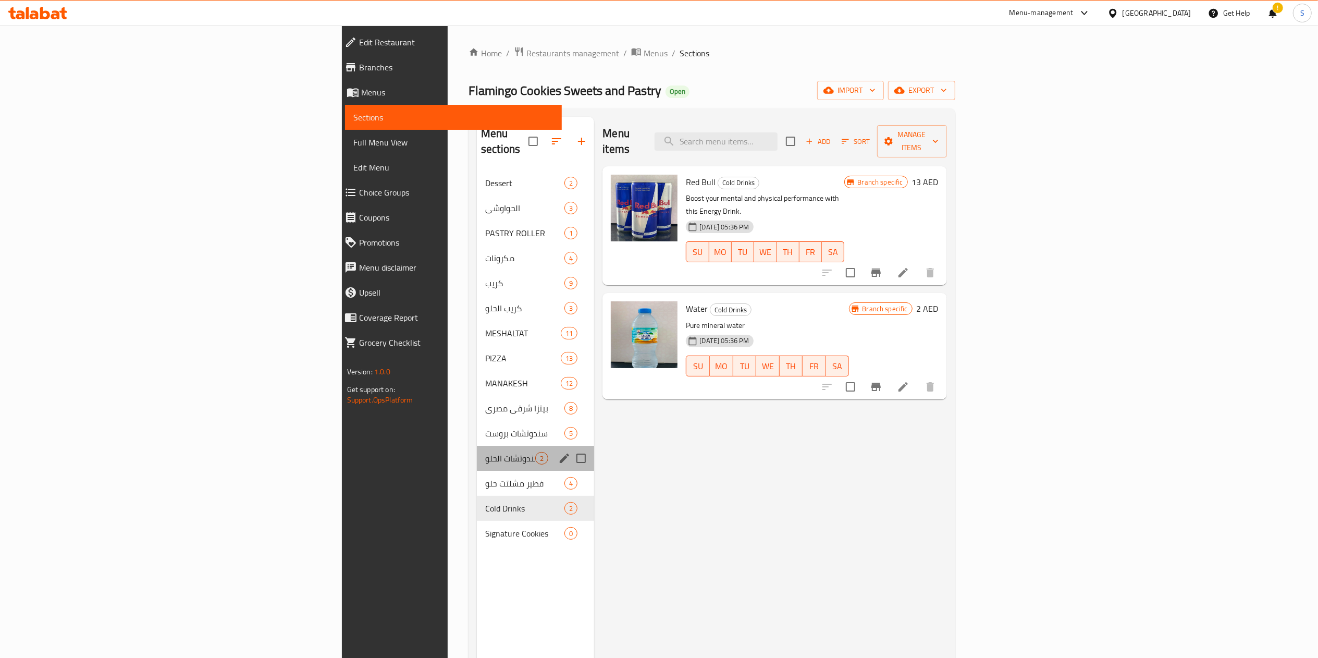
click at [477, 454] on div "سندوتشات الحلو 2" at bounding box center [535, 458] width 117 height 25
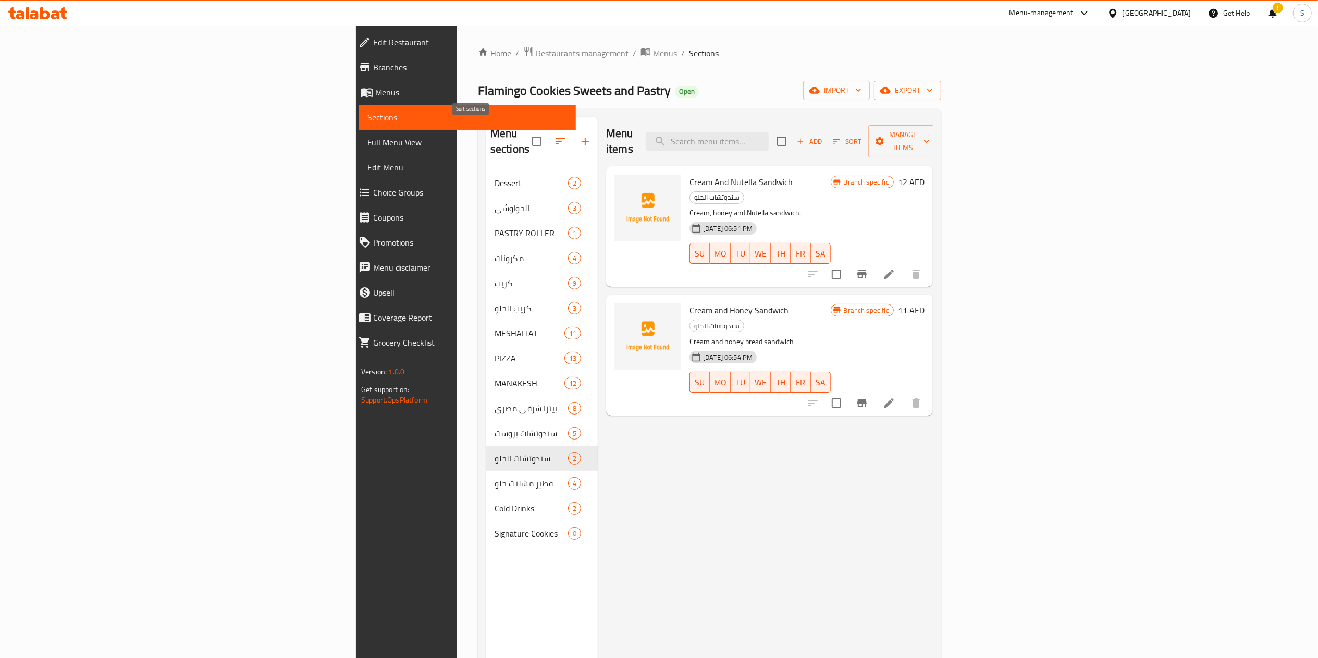
click at [554, 135] on icon "button" at bounding box center [560, 141] width 13 height 13
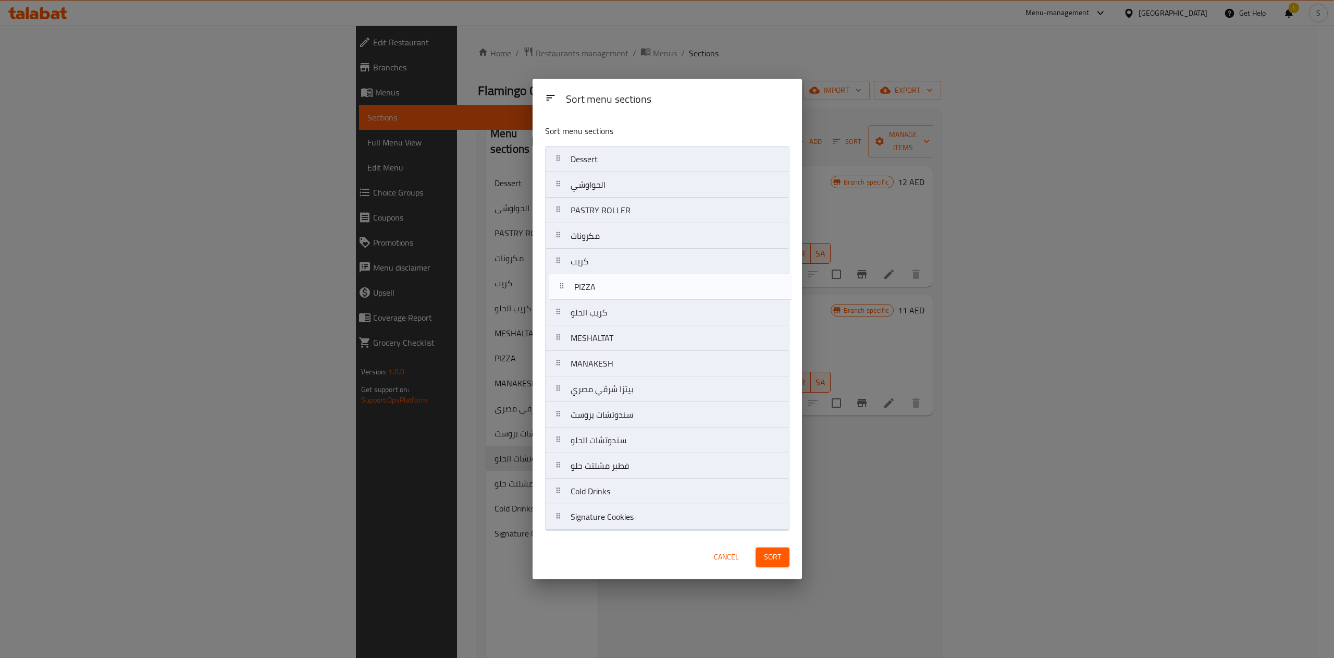
drag, startPoint x: 620, startPoint y: 350, endPoint x: 620, endPoint y: 289, distance: 60.4
click at [620, 289] on nav "Dessert الحواوشي PASTRY ROLLER مكرونات كريب كريب الحلو MESHALTAT PIZZA MANAKESH…" at bounding box center [667, 338] width 244 height 384
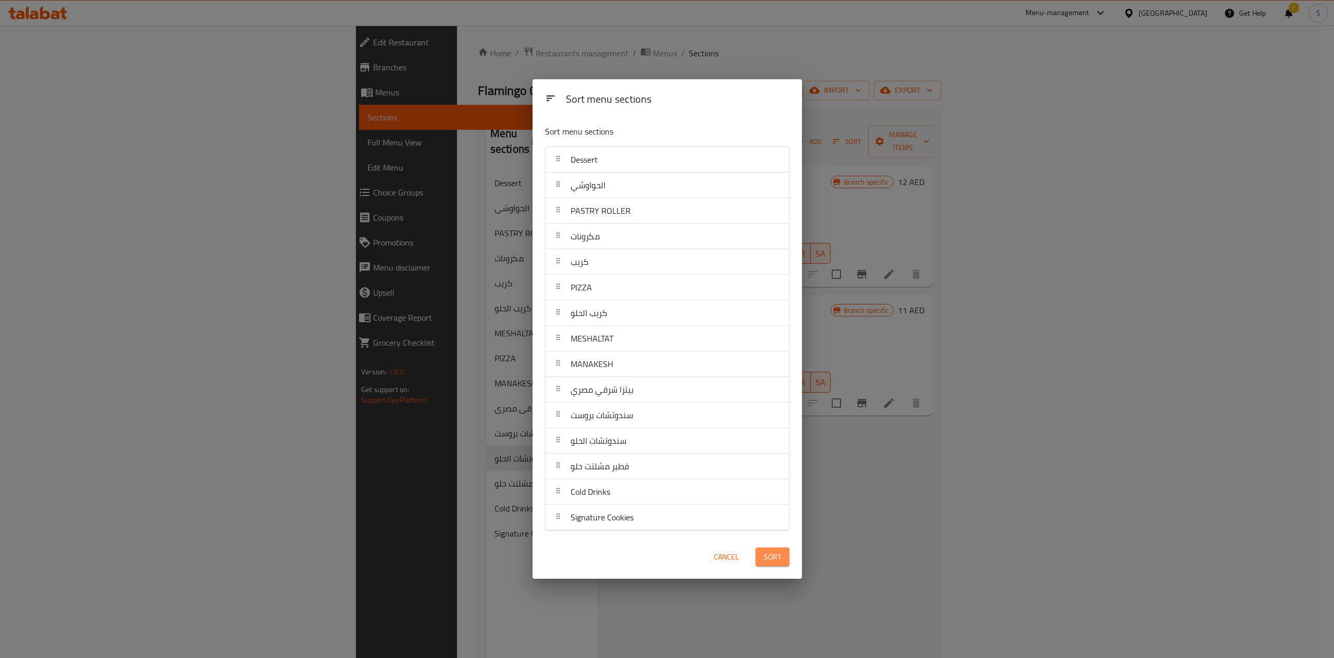
click at [771, 563] on span "Sort" at bounding box center [772, 556] width 17 height 13
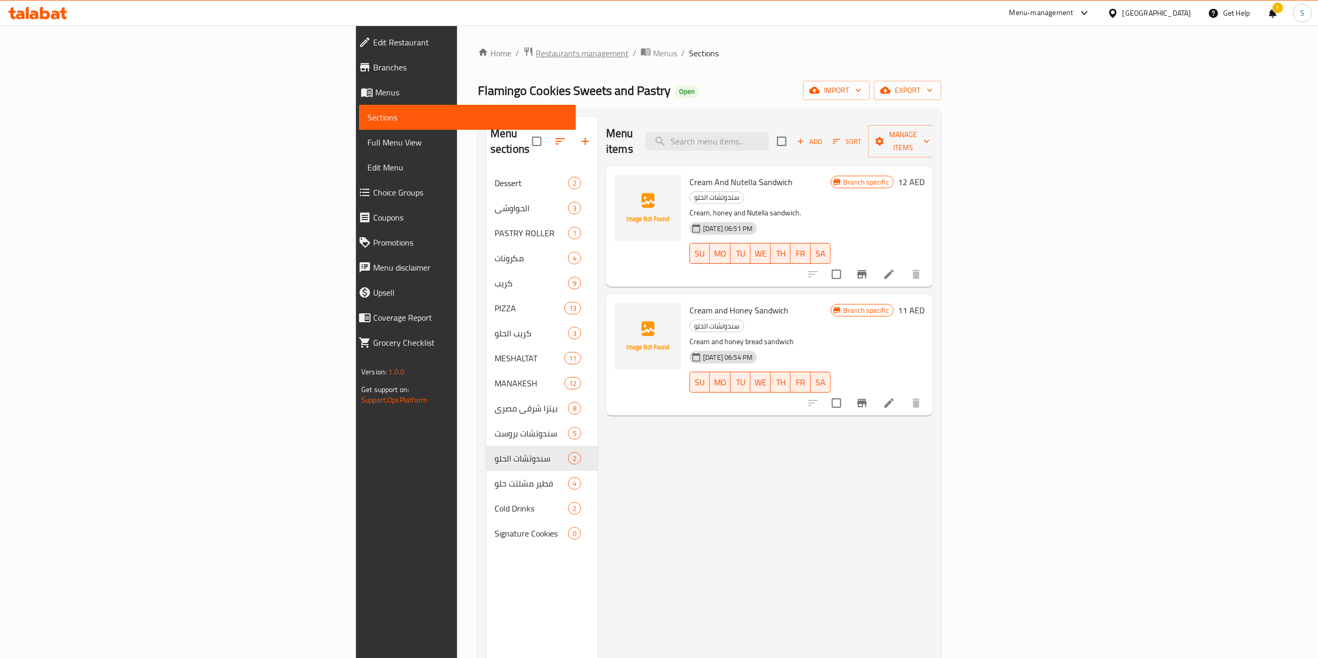
click at [536, 47] on span "Restaurants management" at bounding box center [582, 53] width 93 height 13
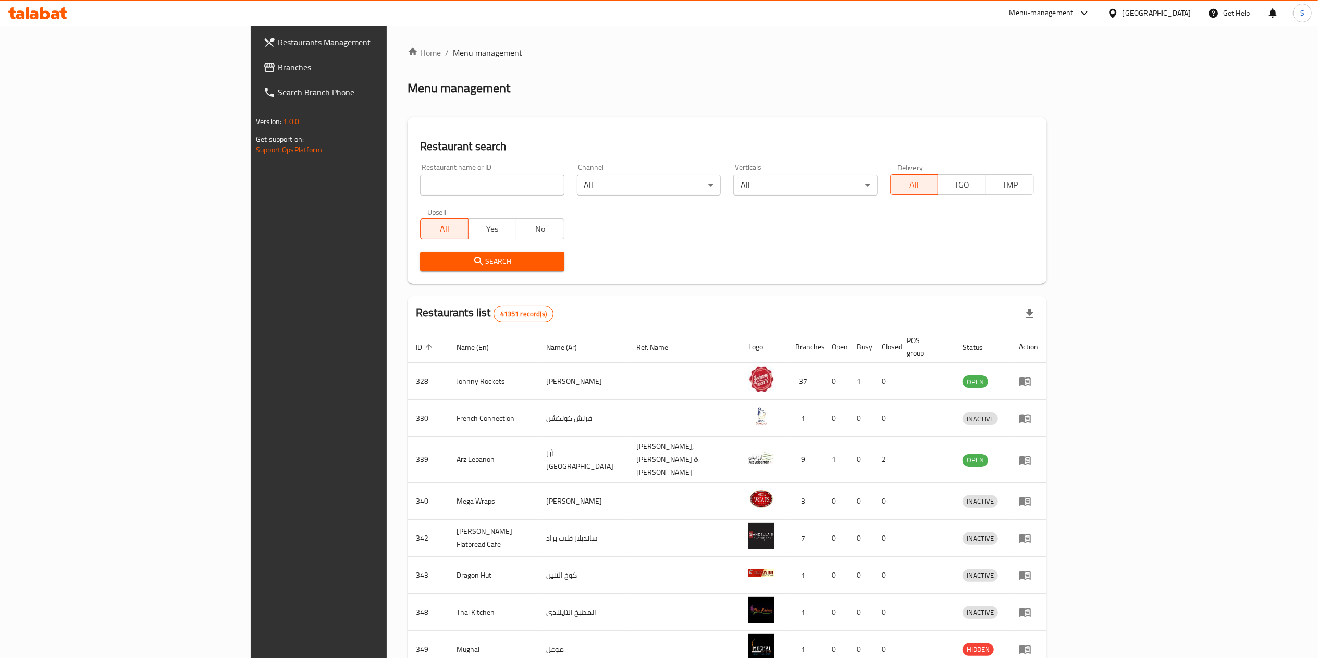
click at [1070, 11] on div "Menu-management" at bounding box center [1041, 13] width 64 height 13
